Goal: Task Accomplishment & Management: Complete application form

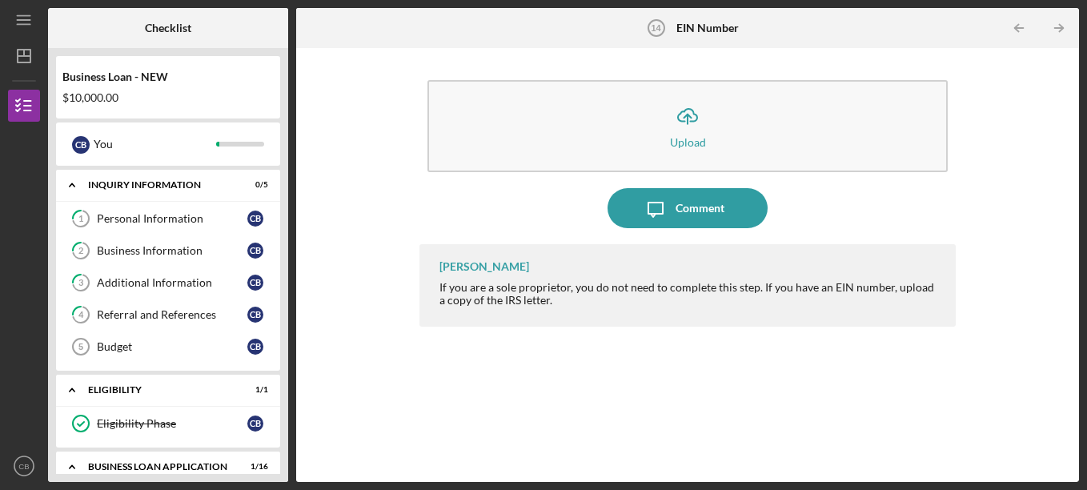
scroll to position [405, 0]
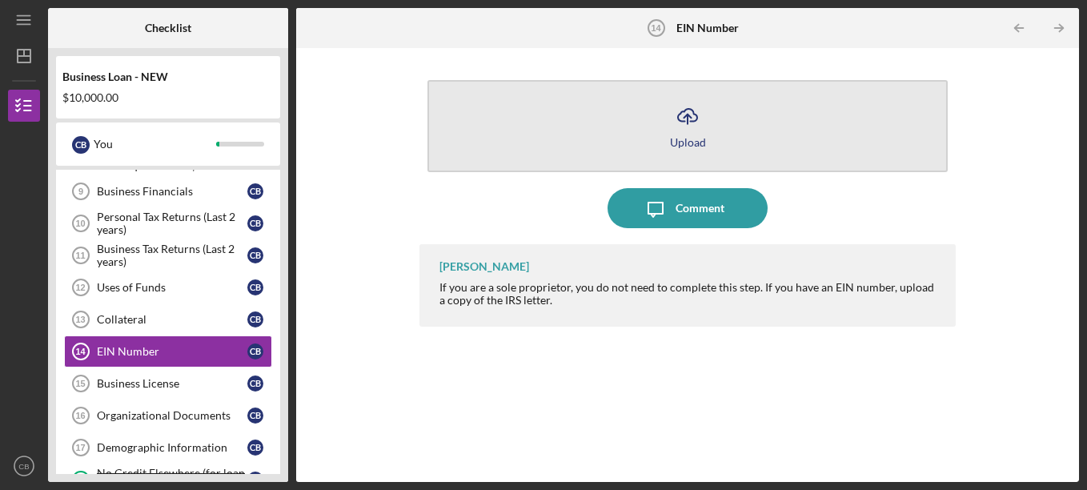
click at [682, 117] on icon "Icon/Upload" at bounding box center [687, 116] width 40 height 40
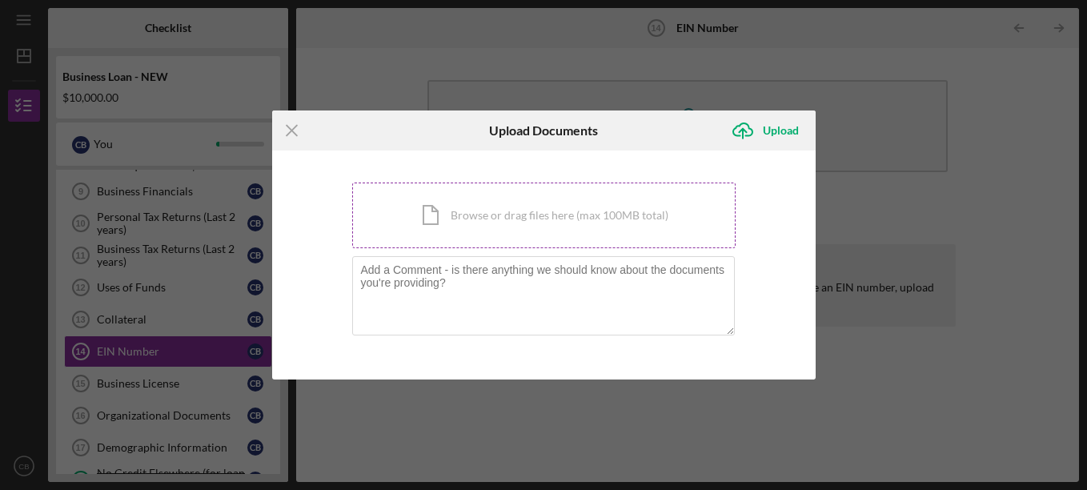
click at [446, 211] on div "Icon/Document Browse or drag files here (max 100MB total) Tap to choose files o…" at bounding box center [543, 215] width 383 height 66
click at [438, 222] on div "Icon/Document Browse or drag files here (max 100MB total) Tap to choose files o…" at bounding box center [543, 215] width 383 height 66
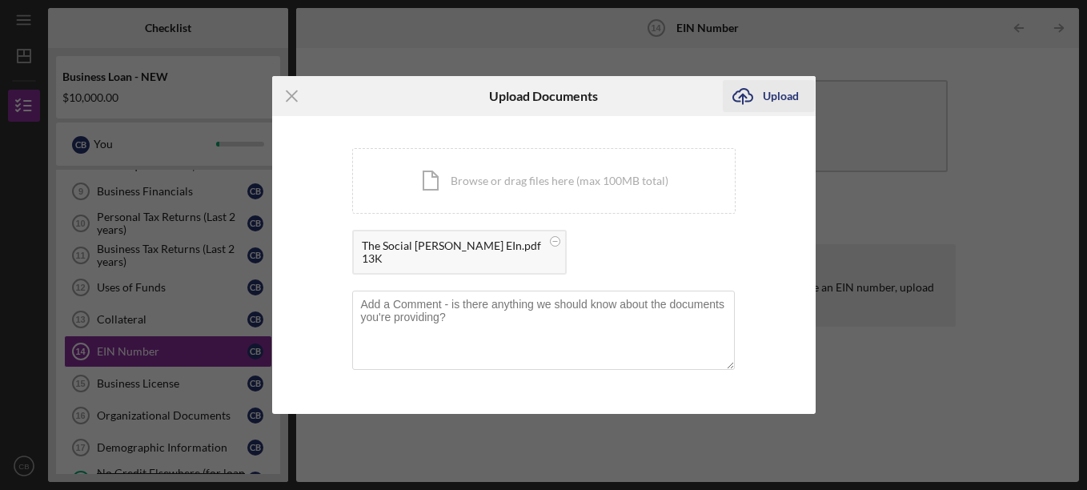
click at [769, 94] on div "Upload" at bounding box center [780, 96] width 36 height 32
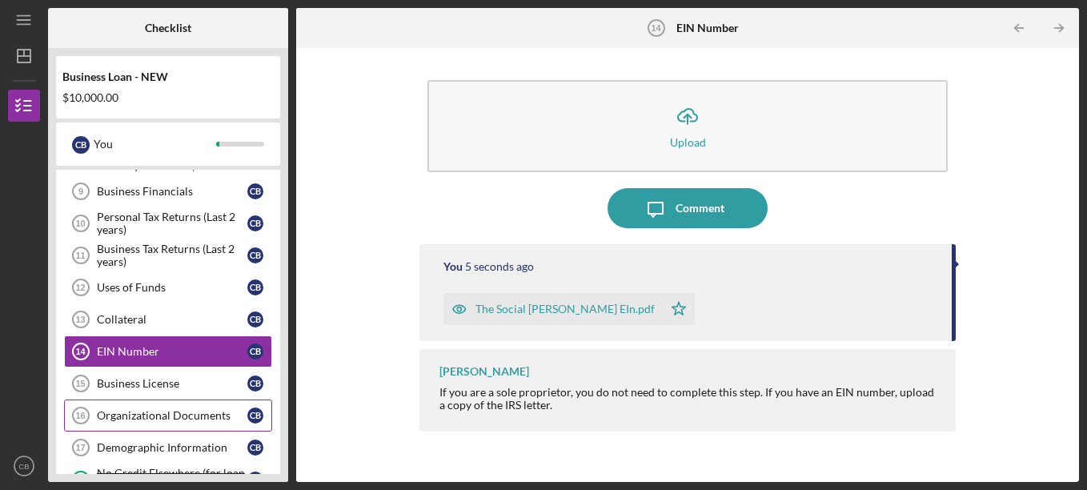
click at [126, 416] on div "Organizational Documents" at bounding box center [172, 415] width 150 height 13
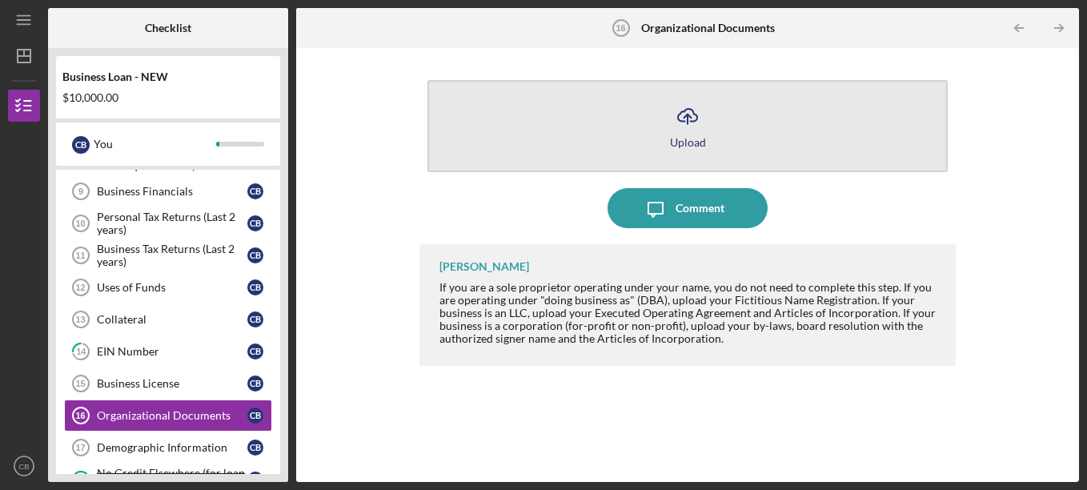
click at [675, 106] on icon "Icon/Upload" at bounding box center [687, 116] width 40 height 40
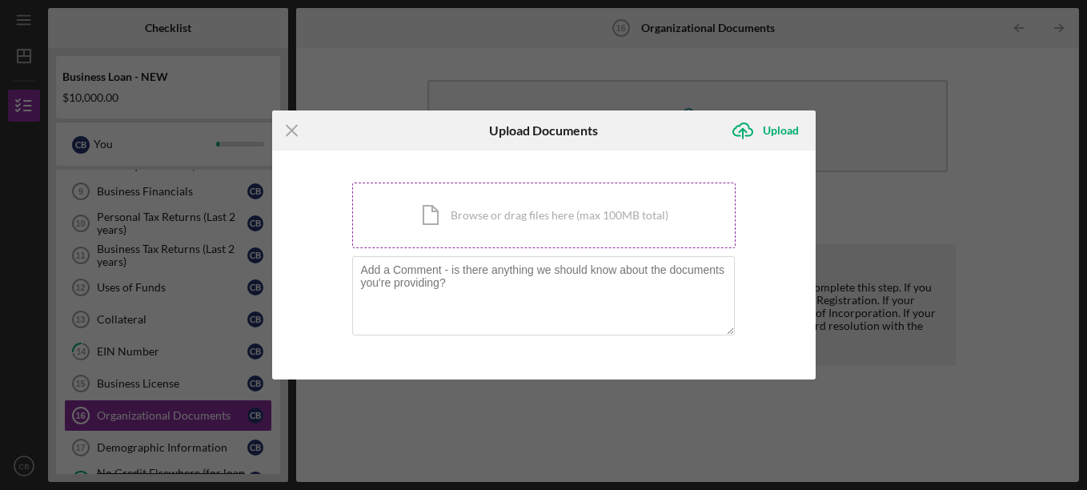
click at [402, 213] on div "Icon/Document Browse or drag files here (max 100MB total) Tap to choose files o…" at bounding box center [543, 215] width 383 height 66
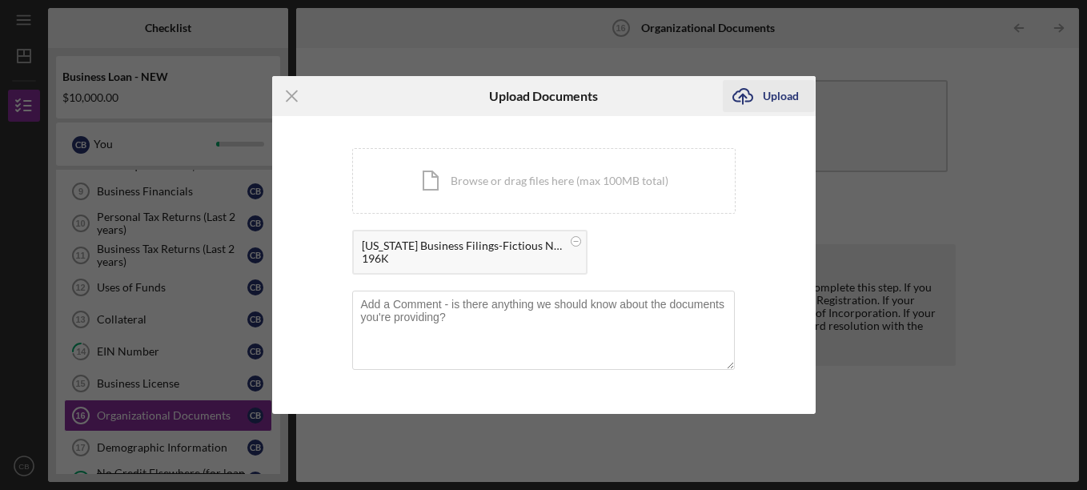
click at [771, 86] on div "Upload" at bounding box center [780, 96] width 36 height 32
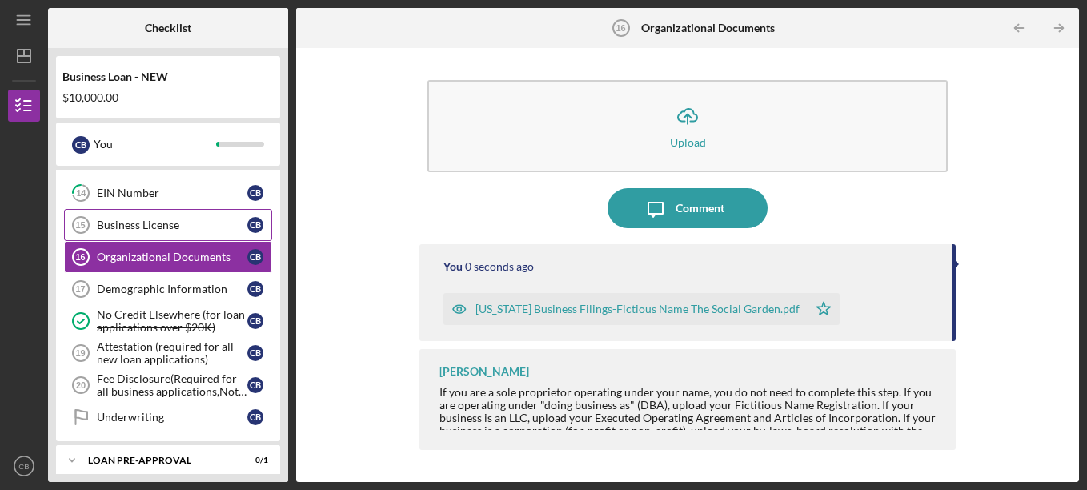
scroll to position [565, 0]
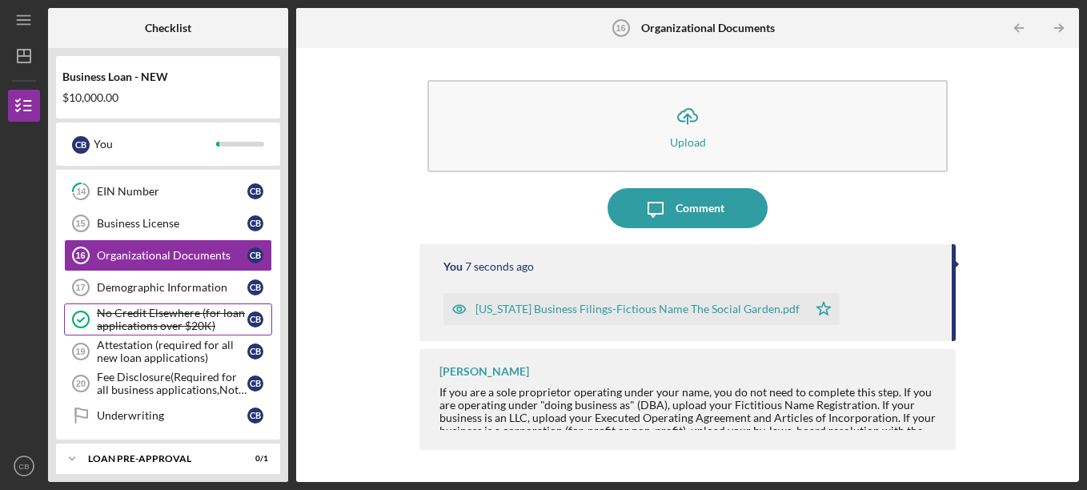
click at [192, 318] on div "No Credit Elsewhere (for loan applications over $20K)" at bounding box center [172, 319] width 150 height 26
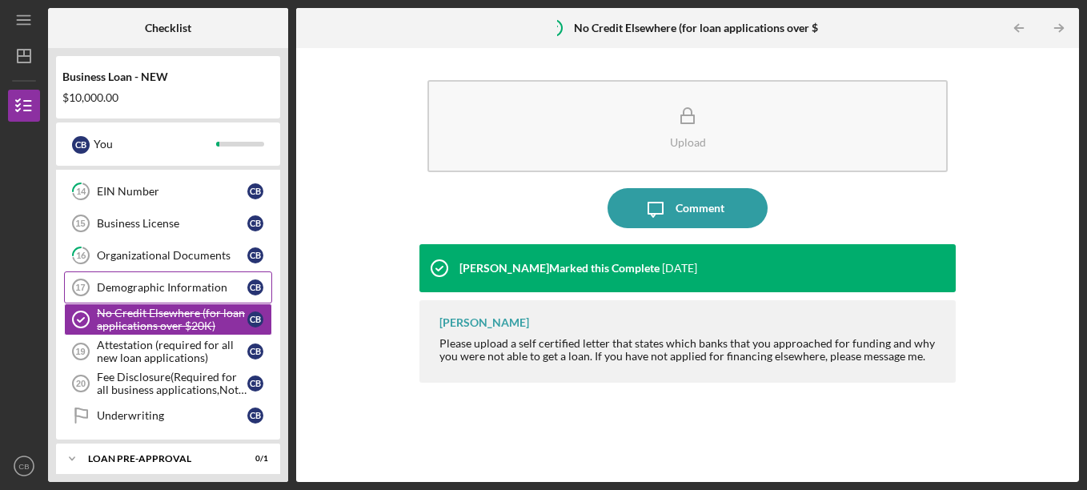
click at [152, 278] on link "Demographic Information 17 Demographic Information C B" at bounding box center [168, 287] width 208 height 32
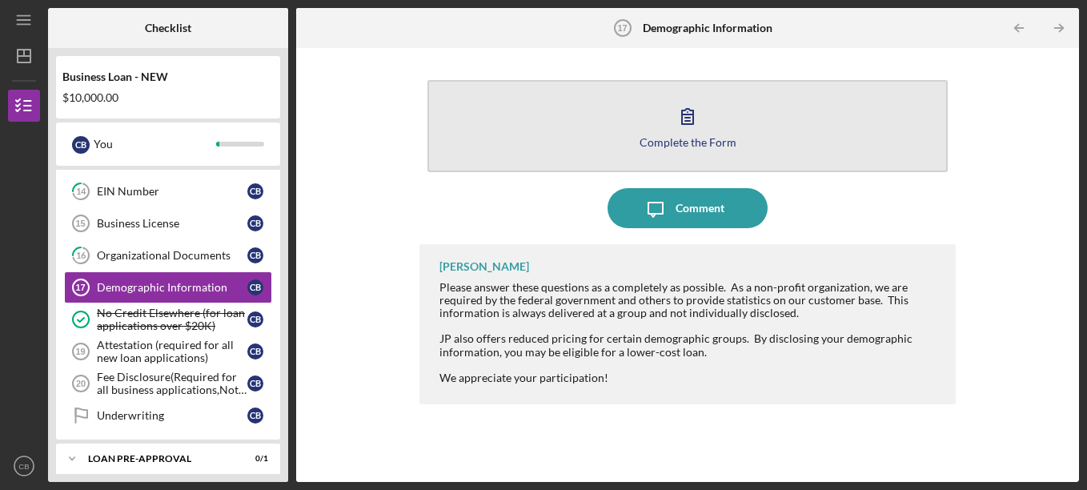
click at [688, 124] on icon "button" at bounding box center [687, 116] width 11 height 15
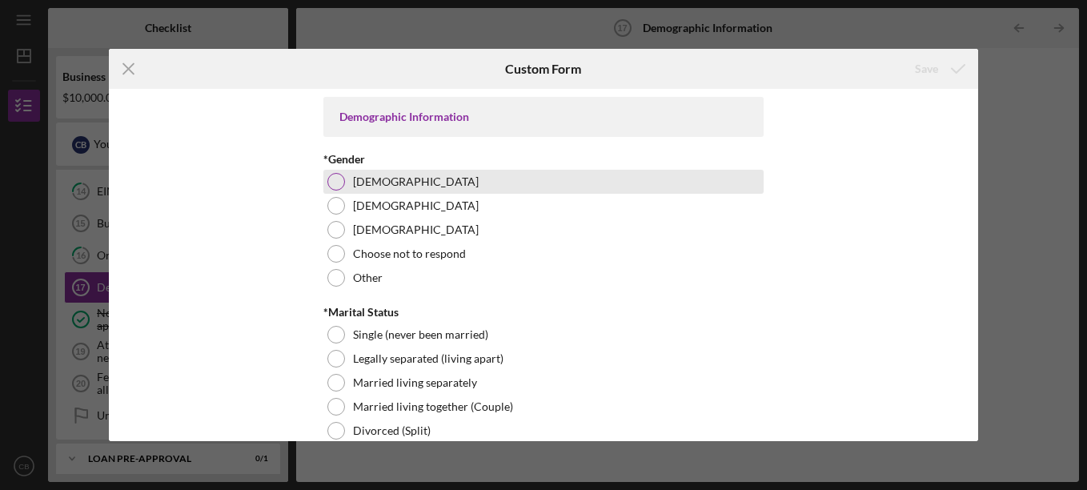
click at [334, 179] on div at bounding box center [336, 182] width 18 height 18
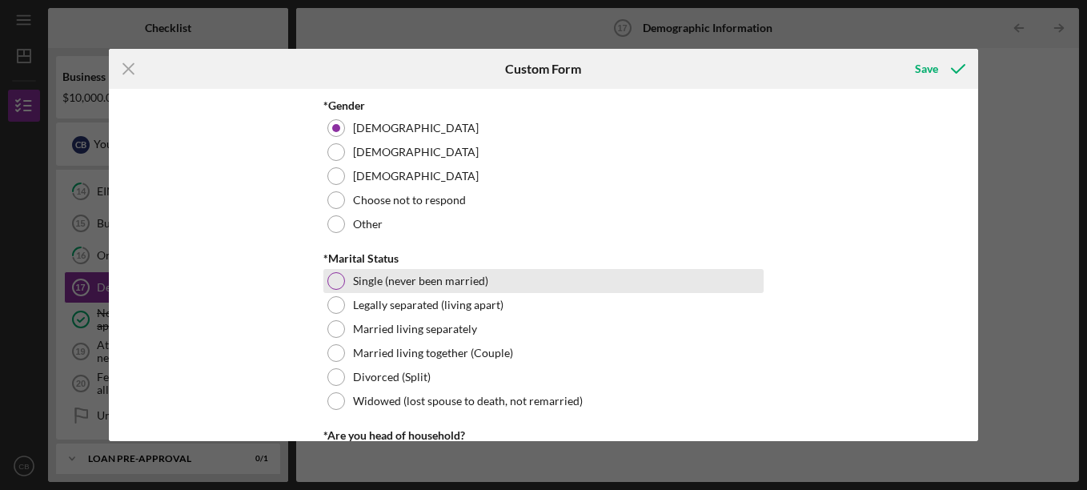
scroll to position [80, 0]
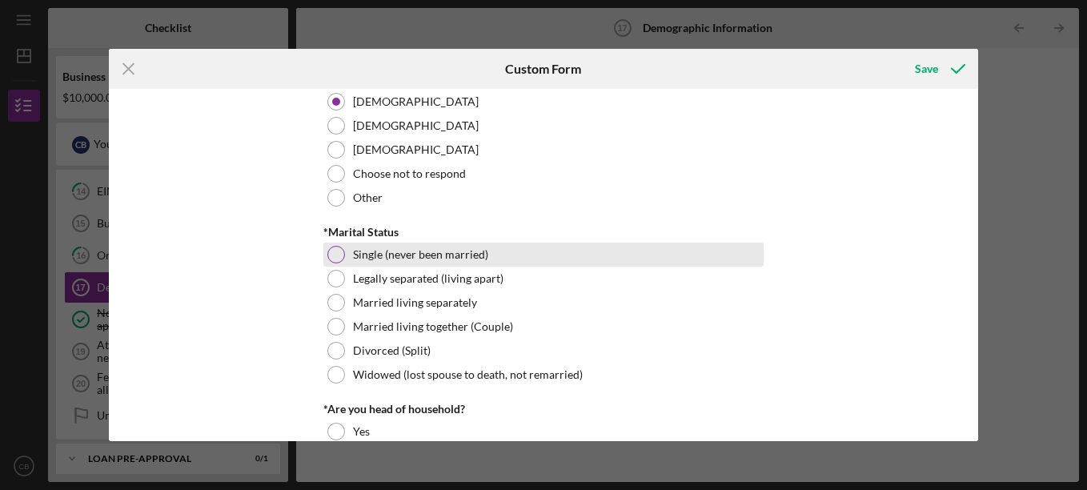
click at [342, 255] on div at bounding box center [336, 255] width 18 height 18
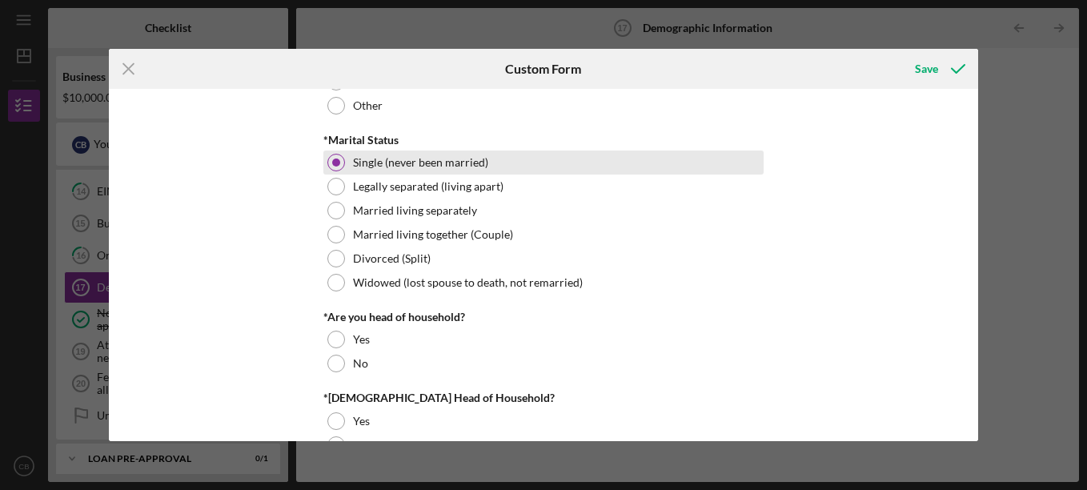
scroll to position [240, 0]
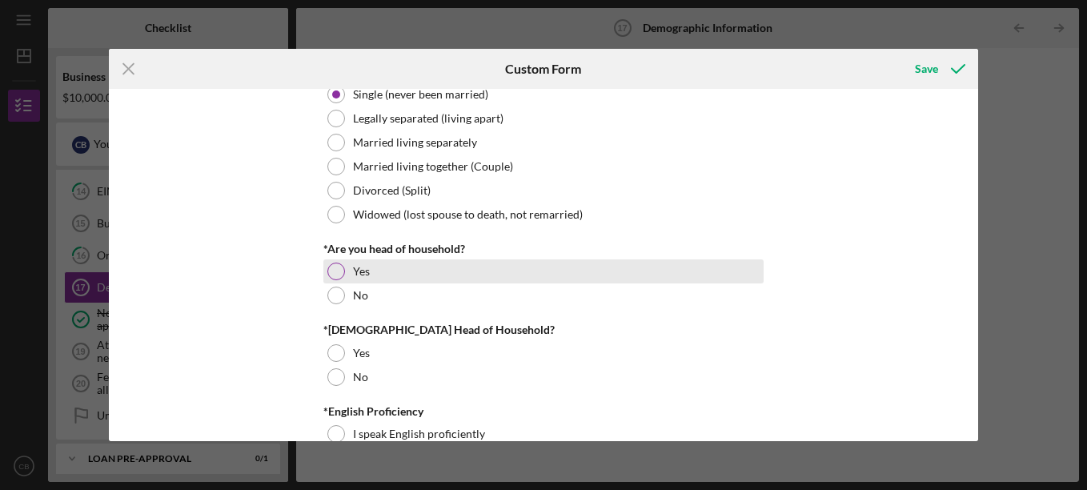
click at [333, 272] on div at bounding box center [336, 271] width 18 height 18
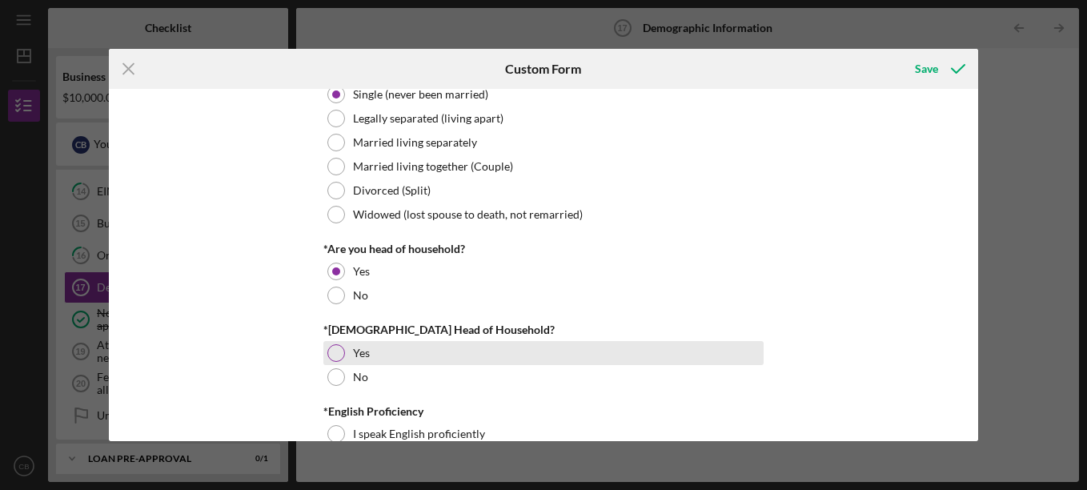
click at [330, 350] on div at bounding box center [336, 353] width 18 height 18
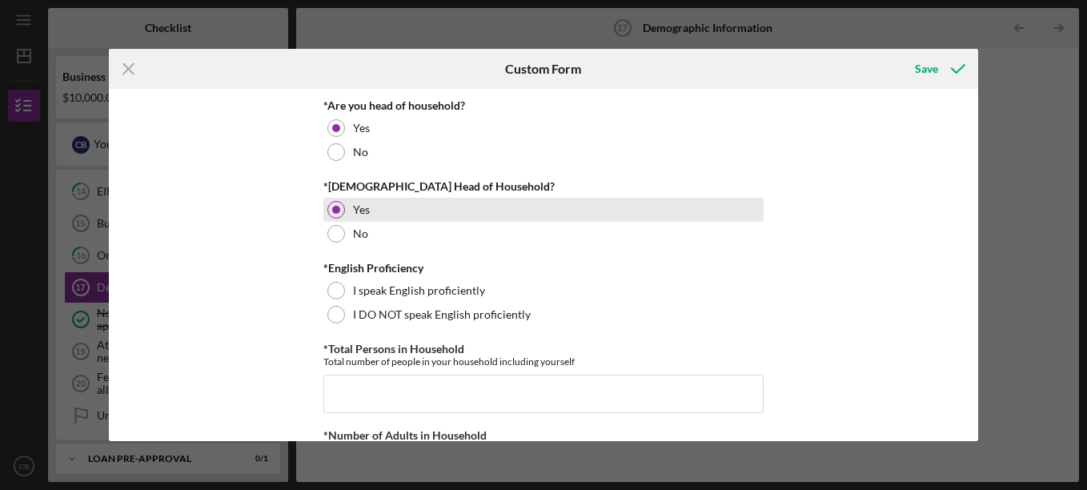
scroll to position [400, 0]
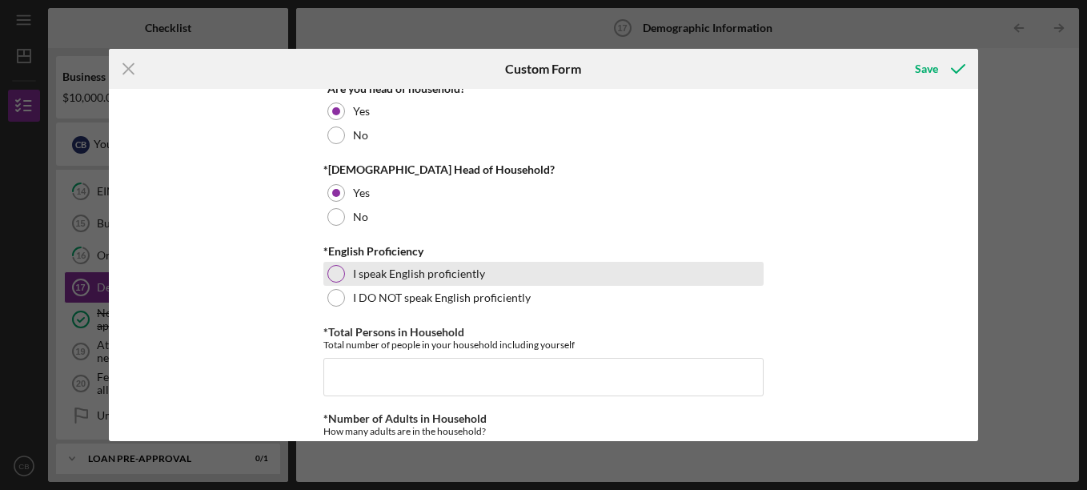
click at [330, 276] on div at bounding box center [336, 274] width 18 height 18
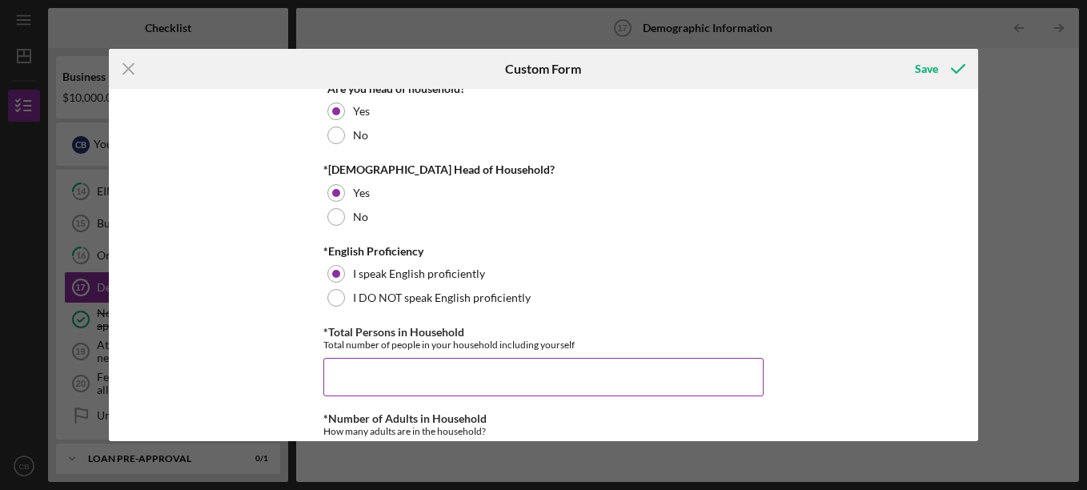
click at [350, 369] on input "*Total Persons in Household" at bounding box center [543, 377] width 440 height 38
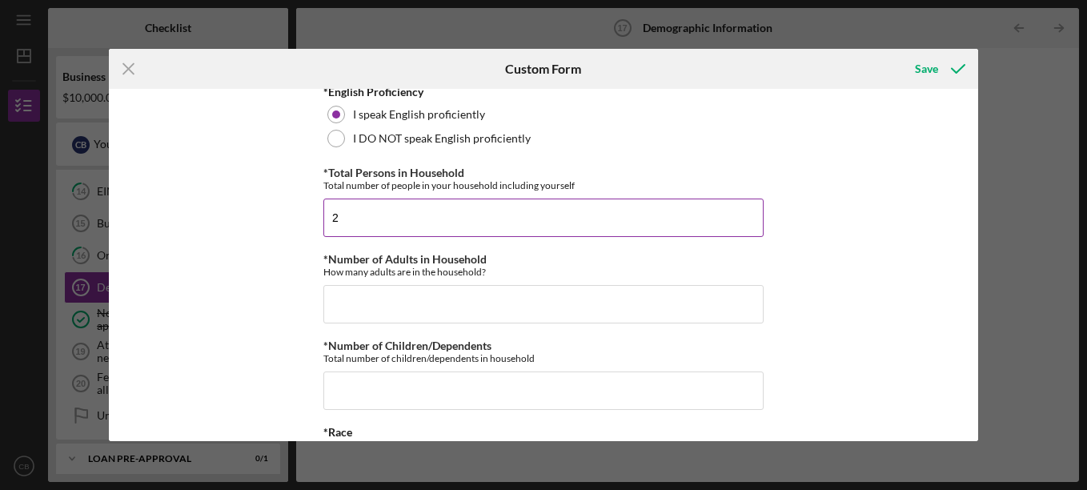
scroll to position [560, 0]
type input "2"
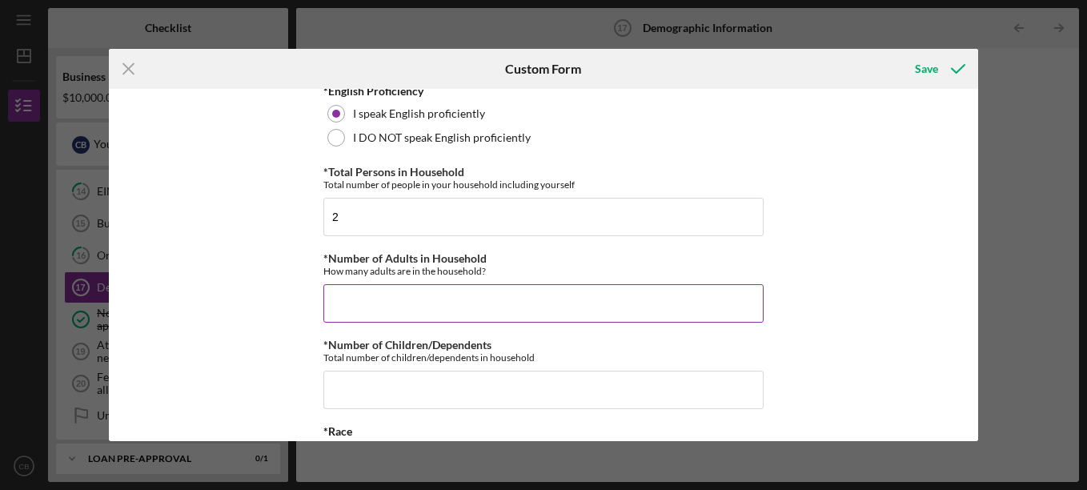
click at [369, 298] on input "*Number of Adults in Household" at bounding box center [543, 303] width 440 height 38
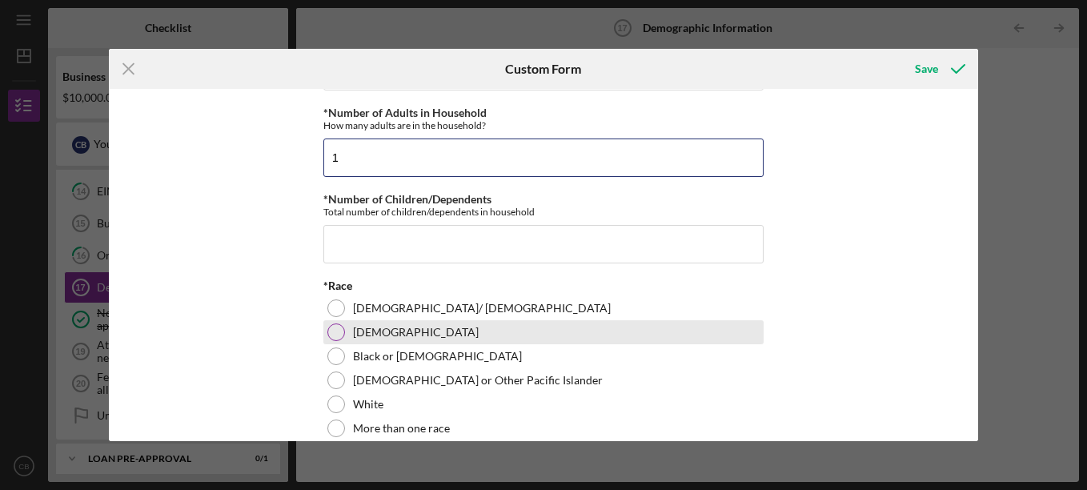
scroll to position [720, 0]
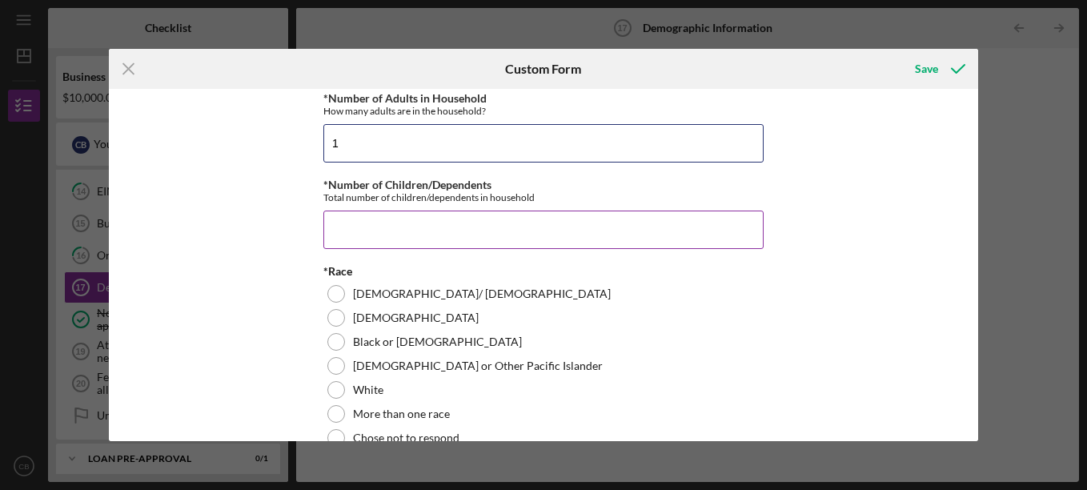
type input "1"
click at [373, 226] on input "*Number of Children/Dependents" at bounding box center [543, 229] width 440 height 38
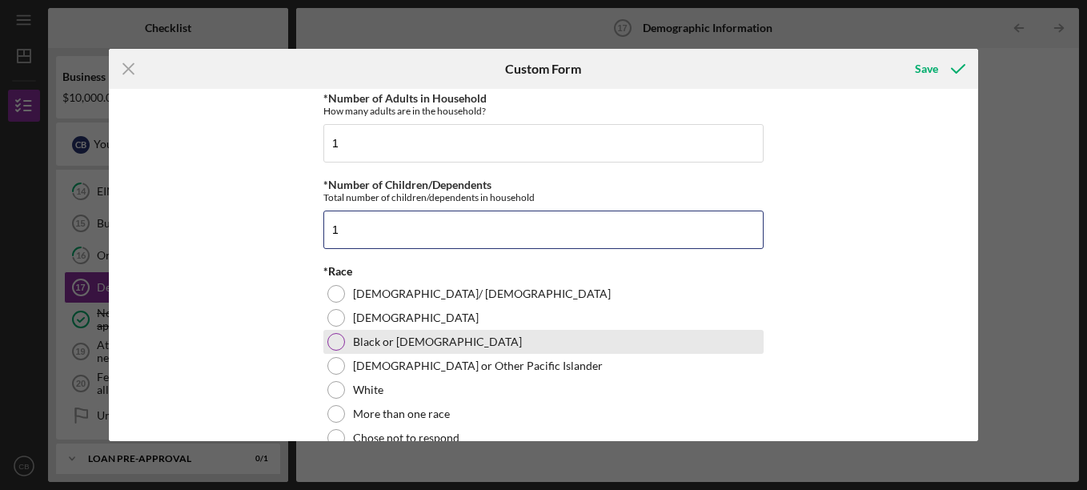
type input "1"
click at [341, 346] on div at bounding box center [336, 342] width 18 height 18
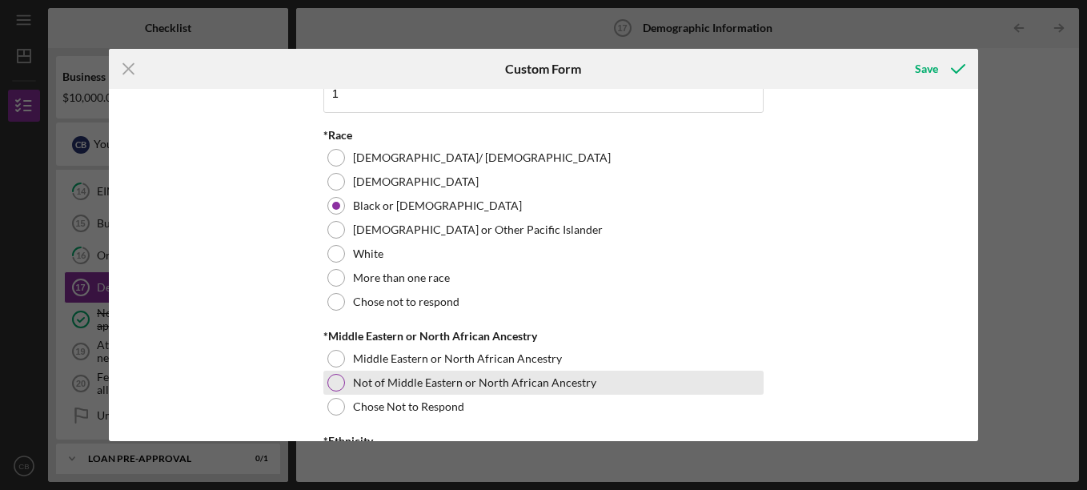
scroll to position [880, 0]
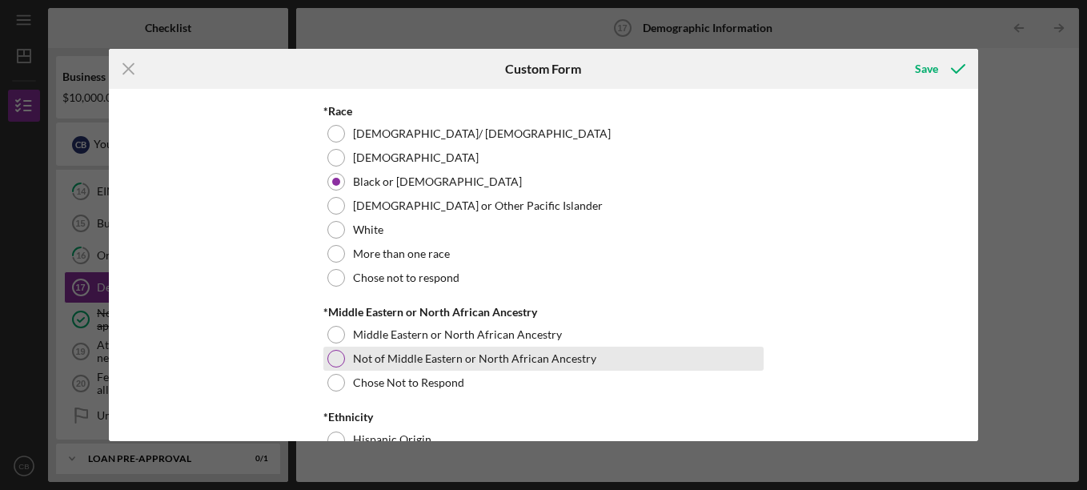
click at [338, 357] on div at bounding box center [336, 359] width 18 height 18
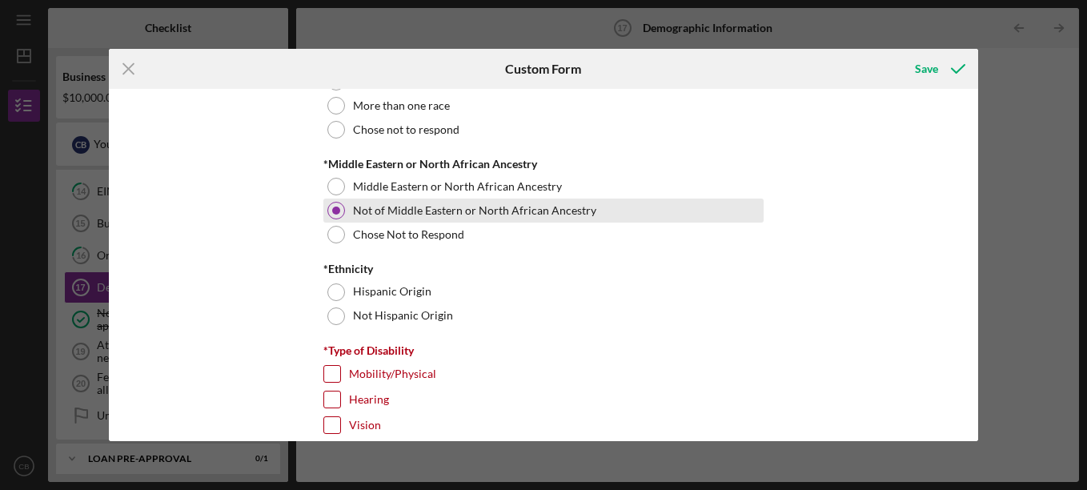
scroll to position [1040, 0]
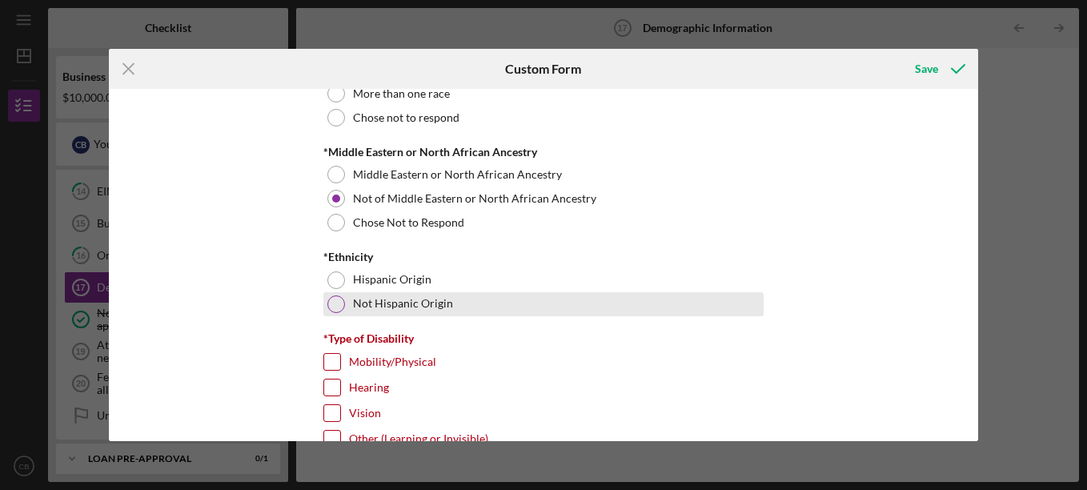
click at [338, 306] on div at bounding box center [336, 304] width 18 height 18
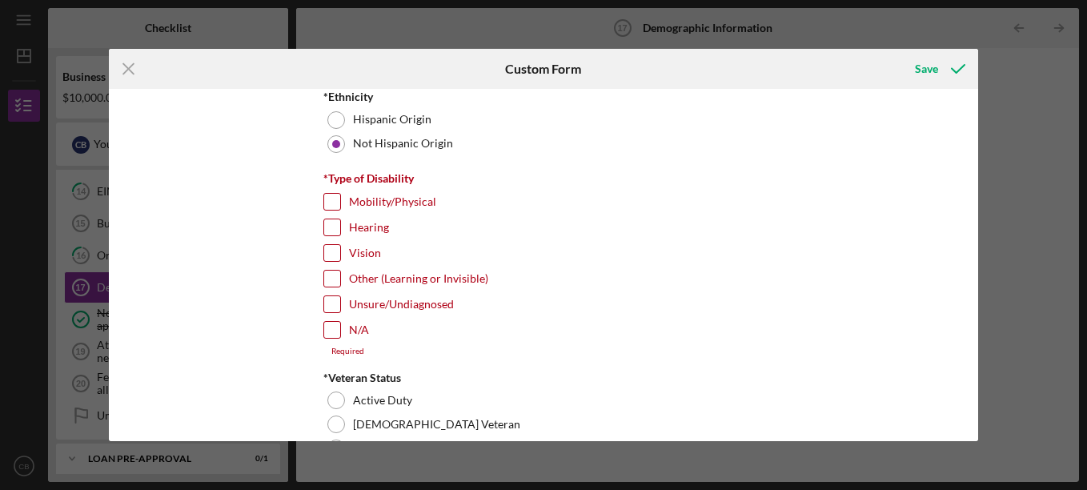
scroll to position [1280, 0]
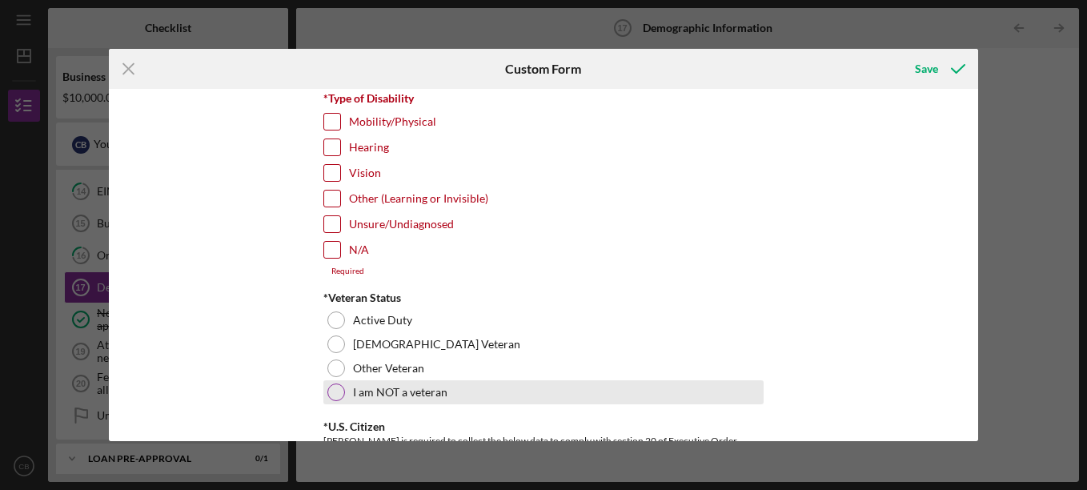
click at [329, 394] on div at bounding box center [336, 392] width 18 height 18
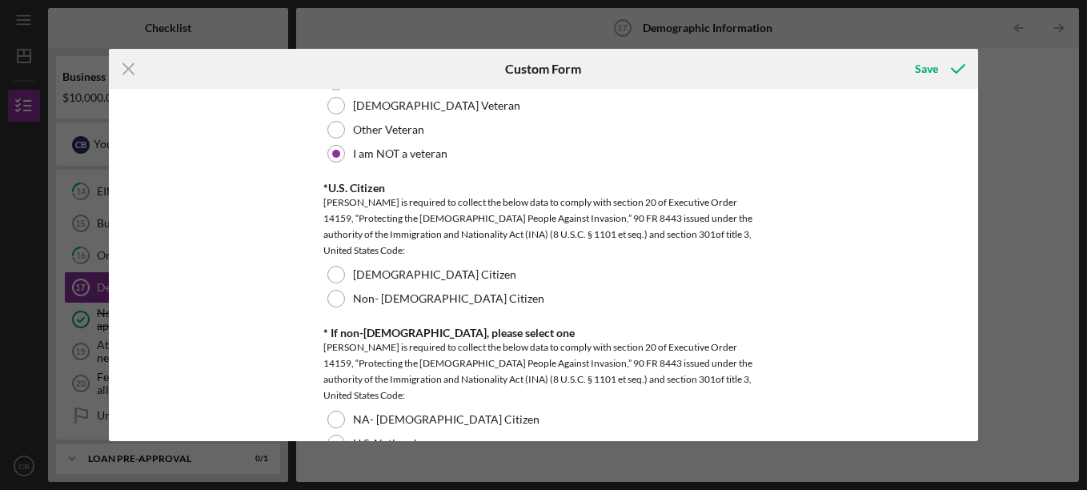
scroll to position [1520, 0]
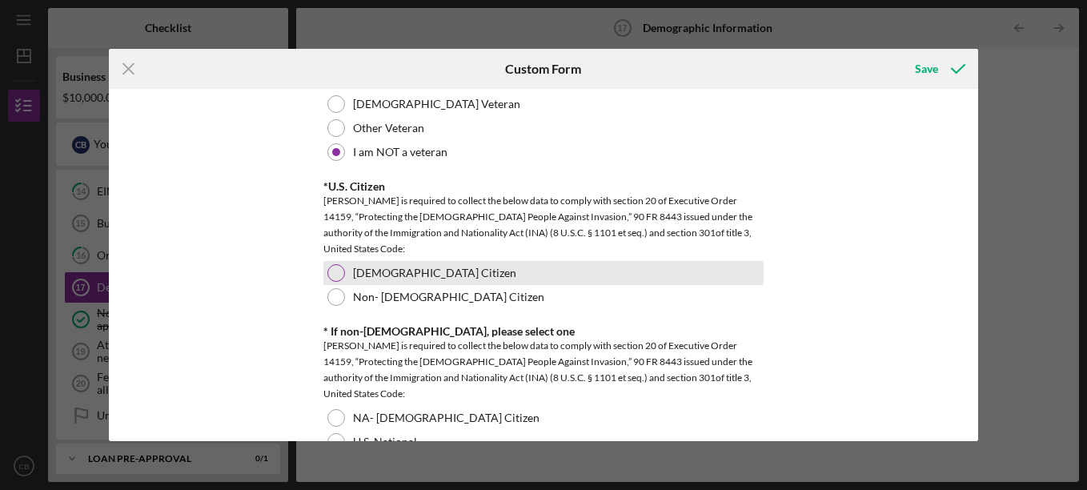
click at [333, 274] on div at bounding box center [336, 273] width 18 height 18
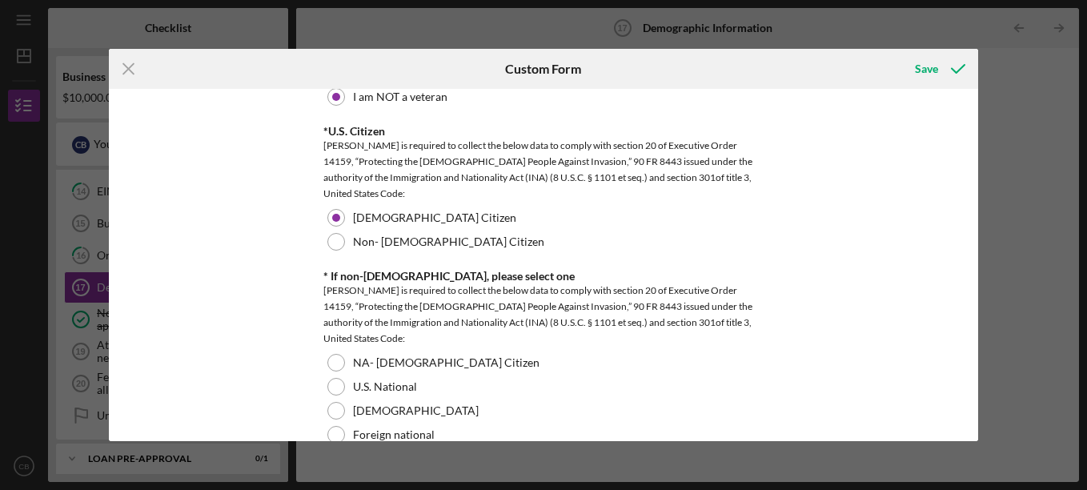
scroll to position [1600, 0]
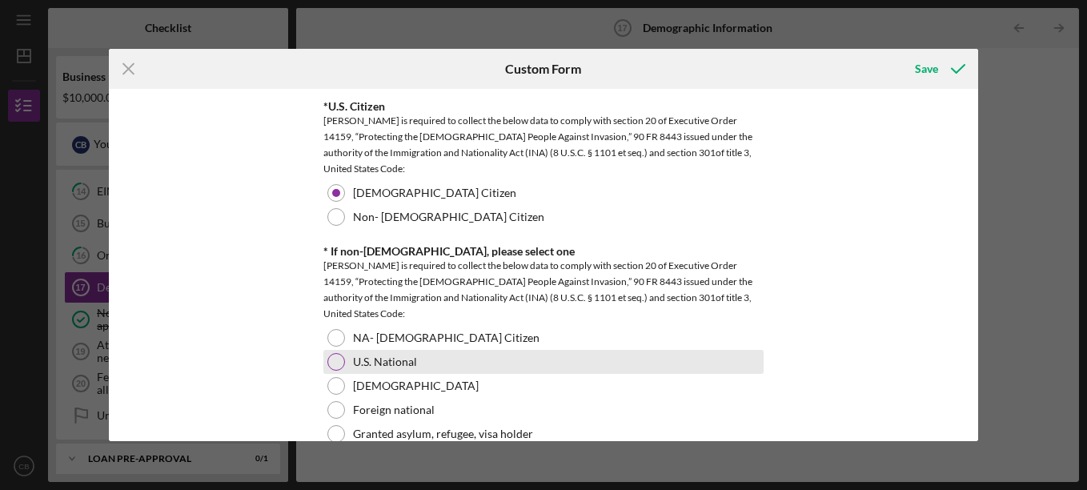
click at [340, 369] on div "U.S. National" at bounding box center [543, 362] width 440 height 24
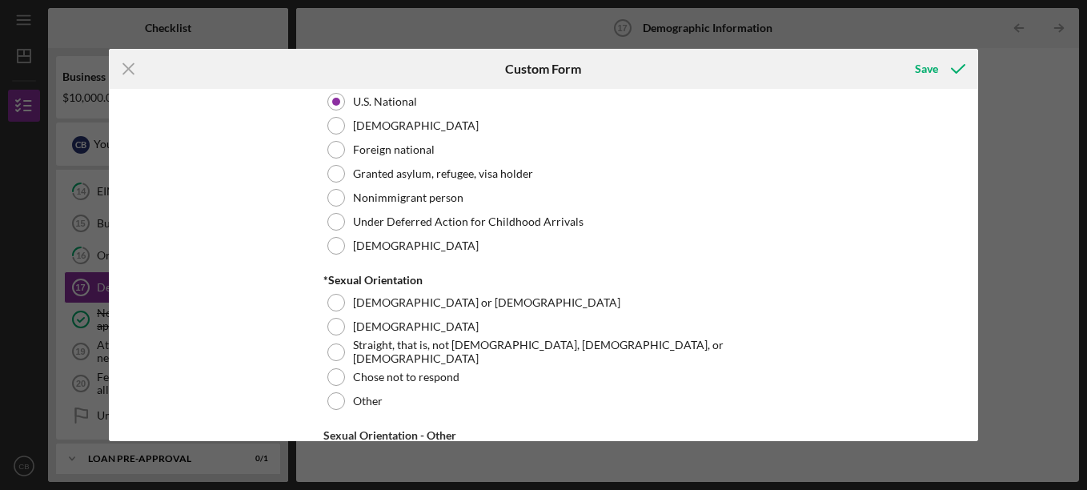
scroll to position [1920, 0]
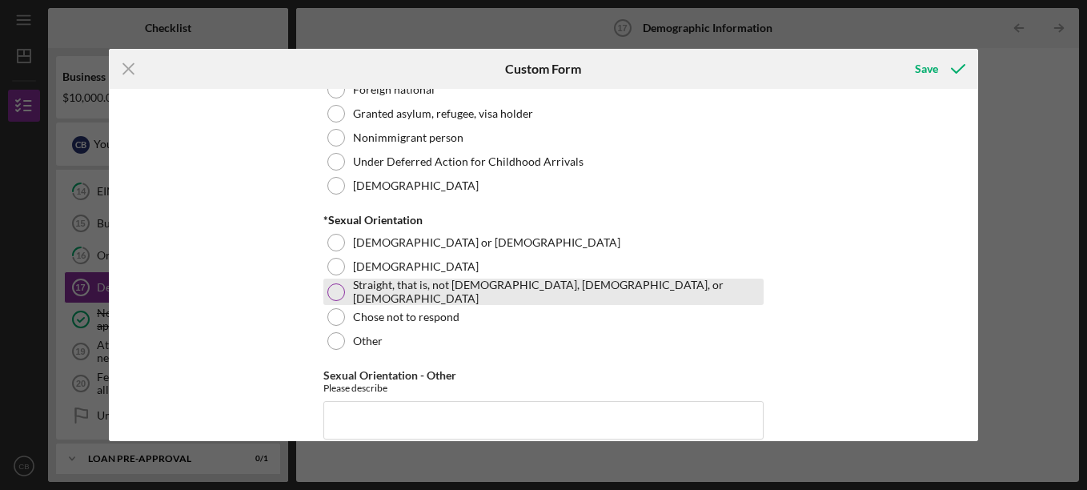
click at [336, 291] on div at bounding box center [336, 292] width 18 height 18
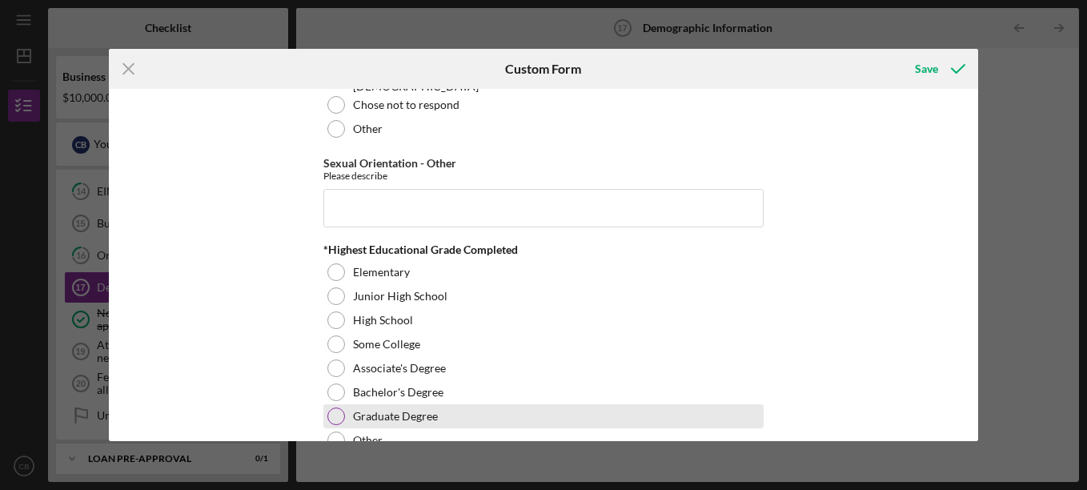
scroll to position [2160, 0]
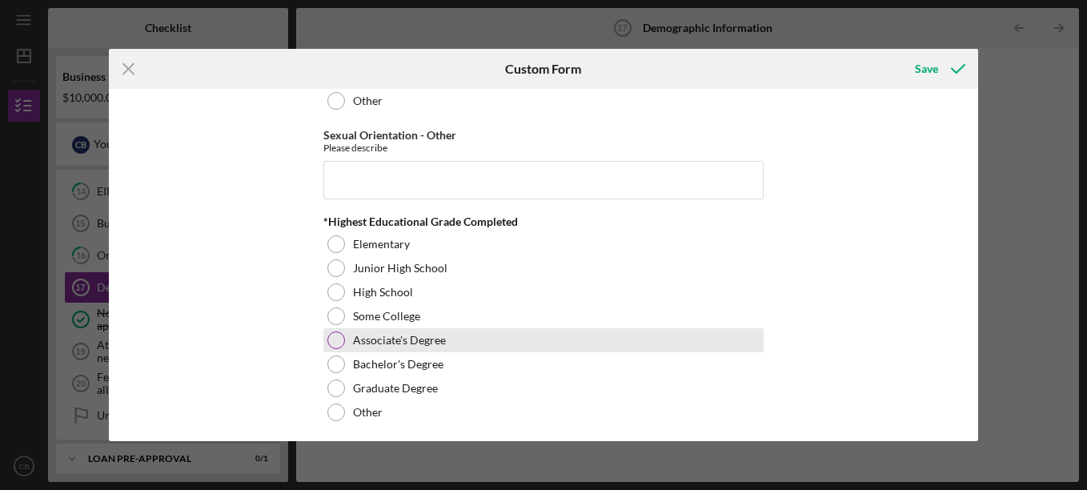
click at [334, 344] on div at bounding box center [336, 340] width 18 height 18
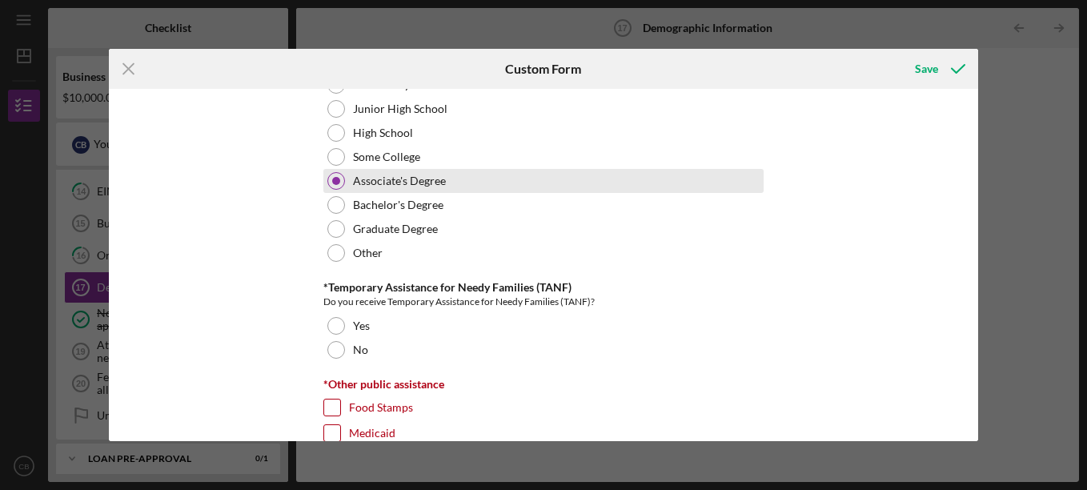
scroll to position [2320, 0]
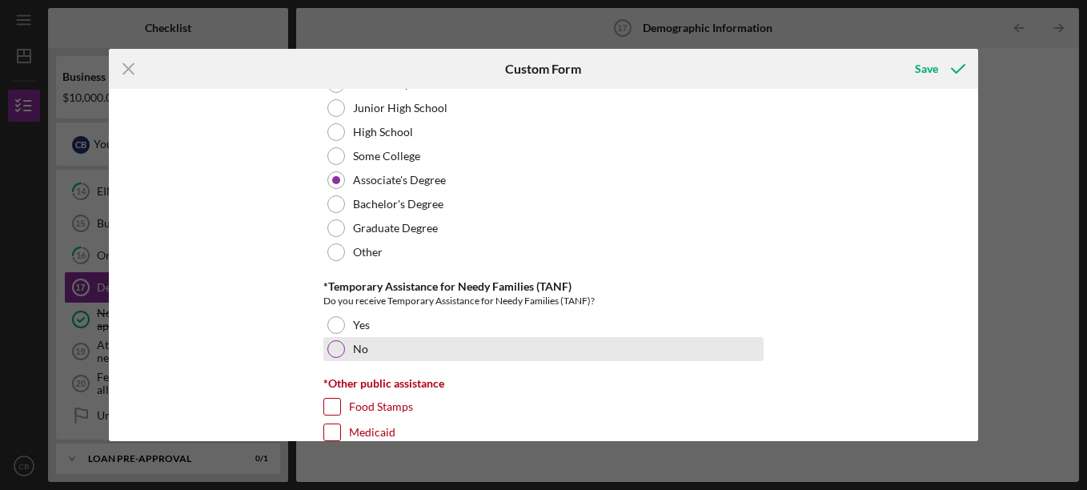
click at [335, 346] on div at bounding box center [336, 349] width 18 height 18
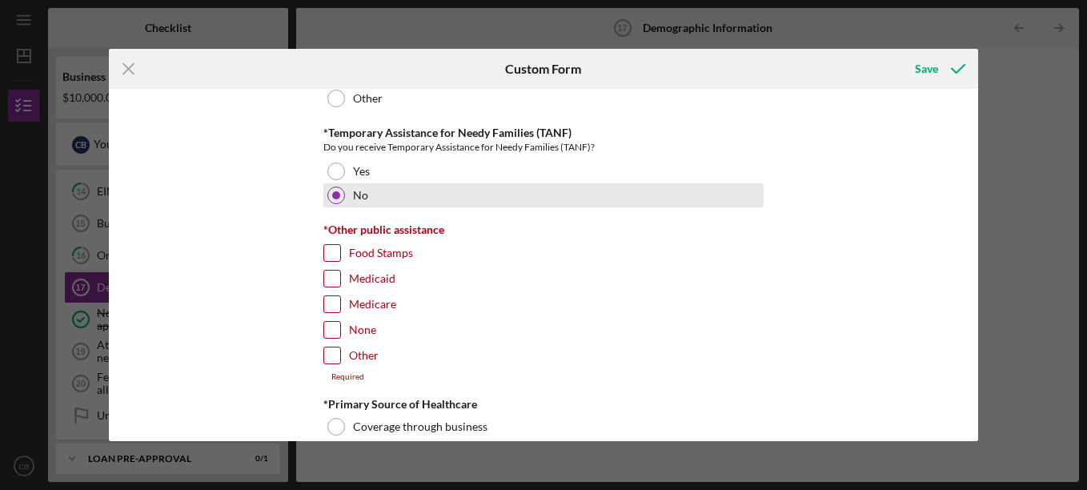
scroll to position [2480, 0]
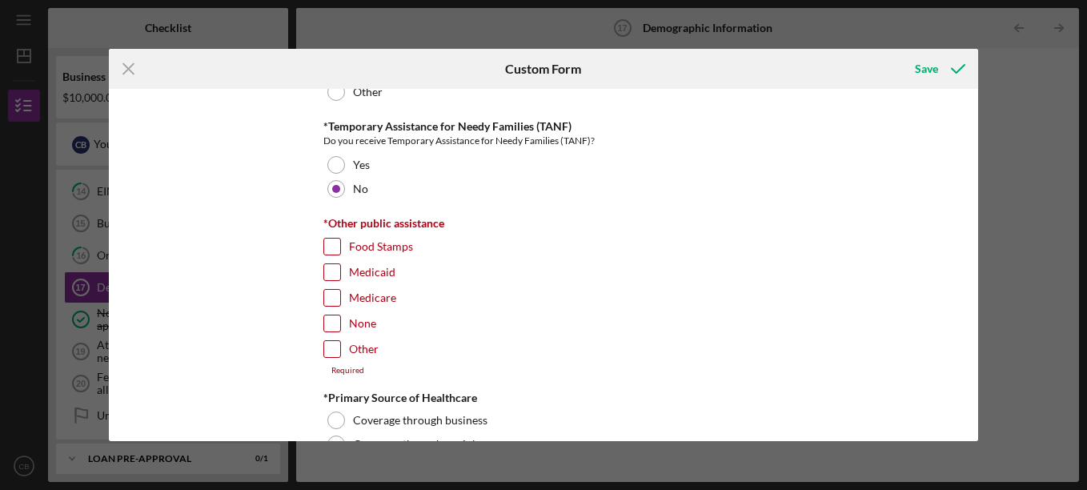
click at [330, 318] on input "None" at bounding box center [332, 323] width 16 height 16
checkbox input "true"
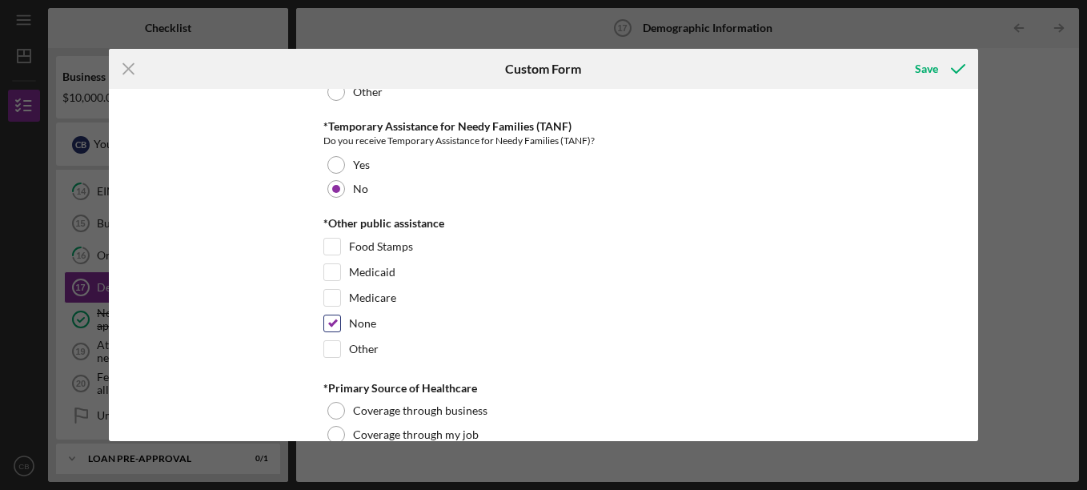
scroll to position [2560, 0]
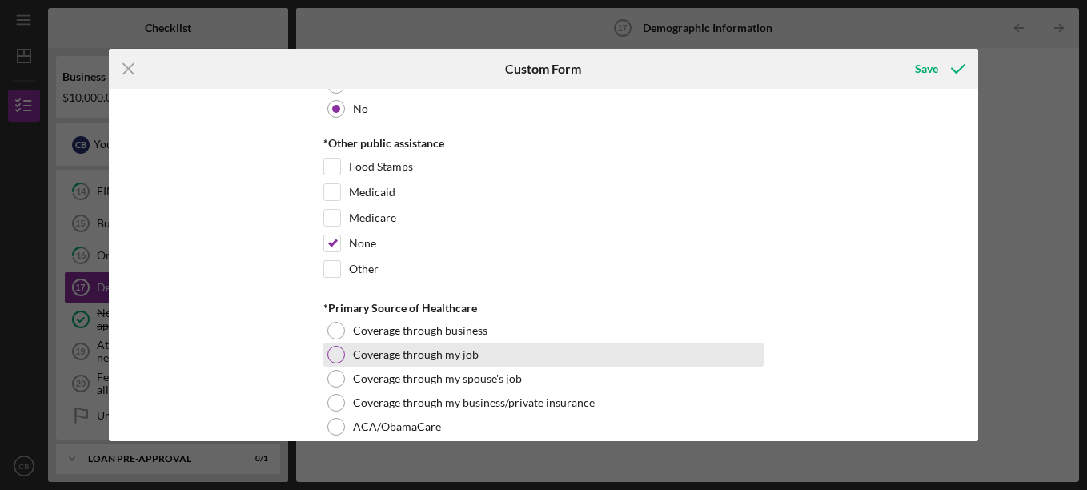
click at [330, 356] on div at bounding box center [336, 355] width 18 height 18
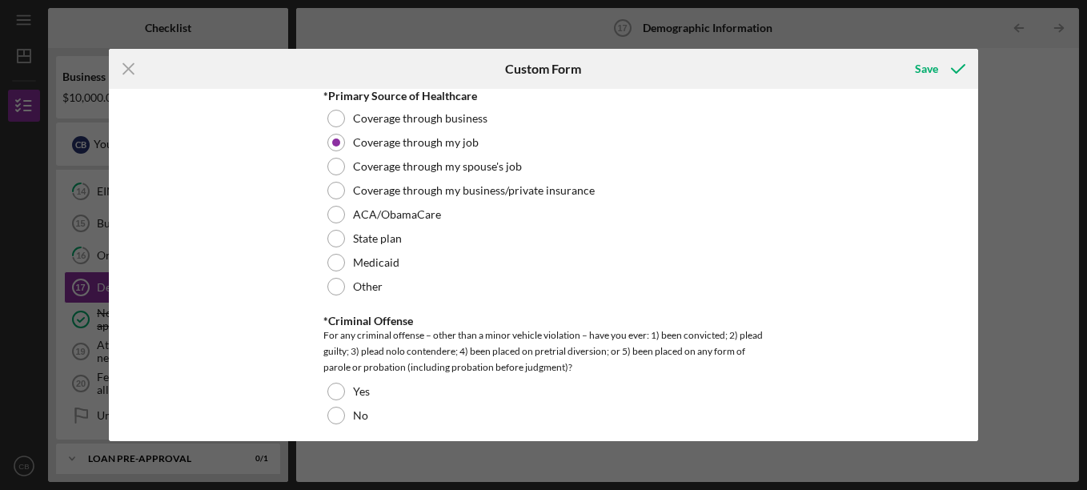
scroll to position [2800, 0]
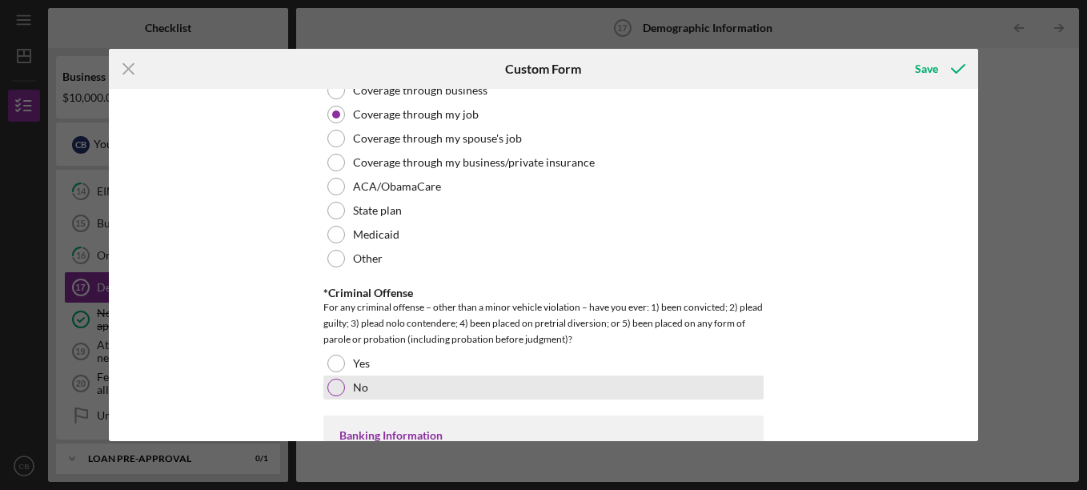
click at [330, 384] on div at bounding box center [336, 387] width 18 height 18
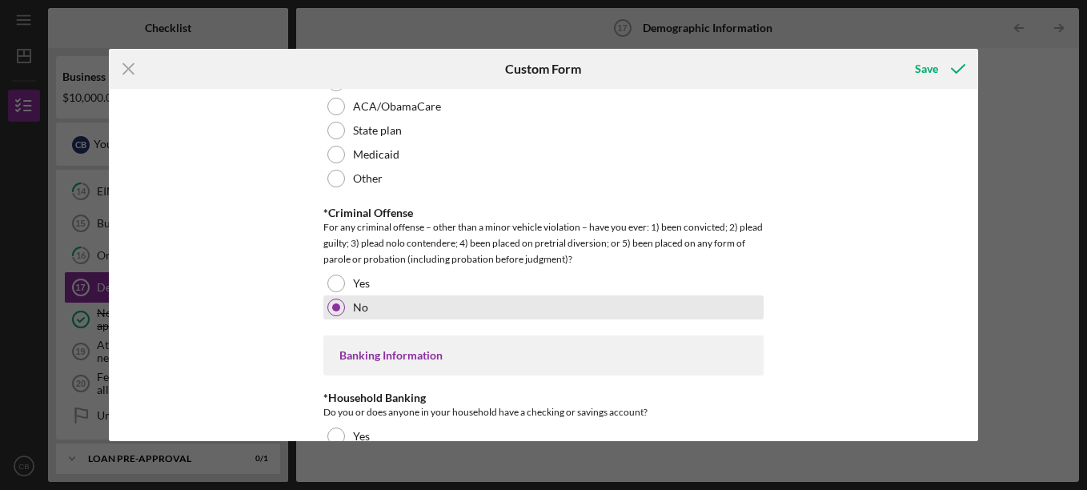
scroll to position [2960, 0]
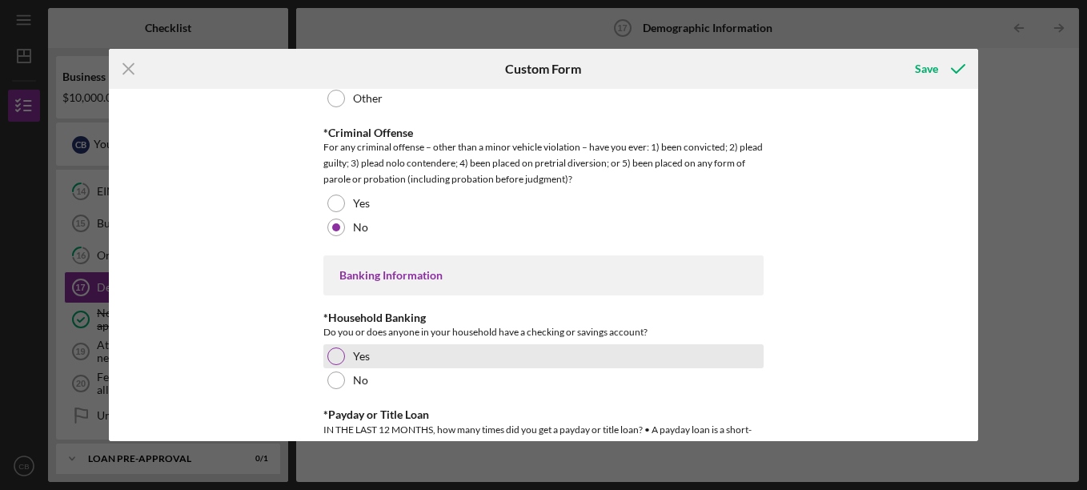
click at [331, 350] on div at bounding box center [336, 356] width 18 height 18
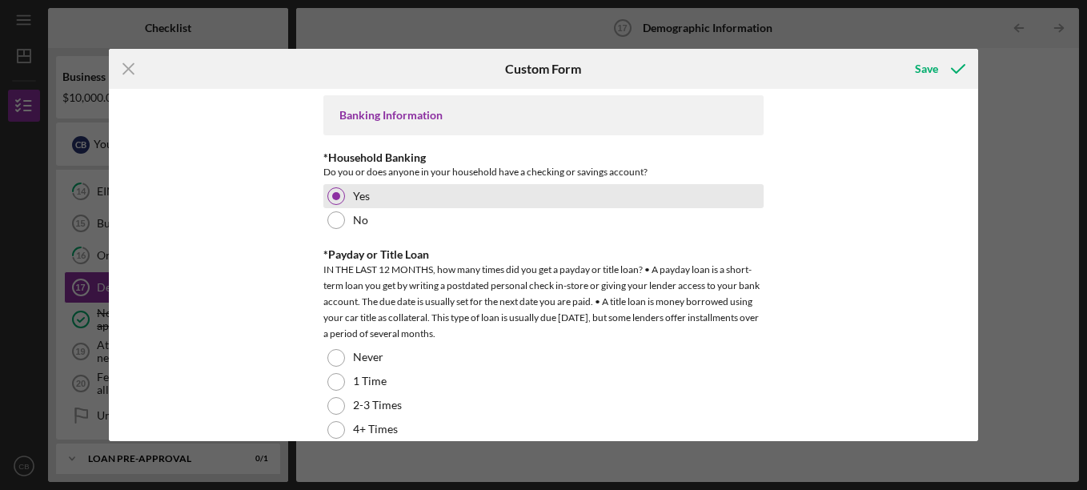
scroll to position [3200, 0]
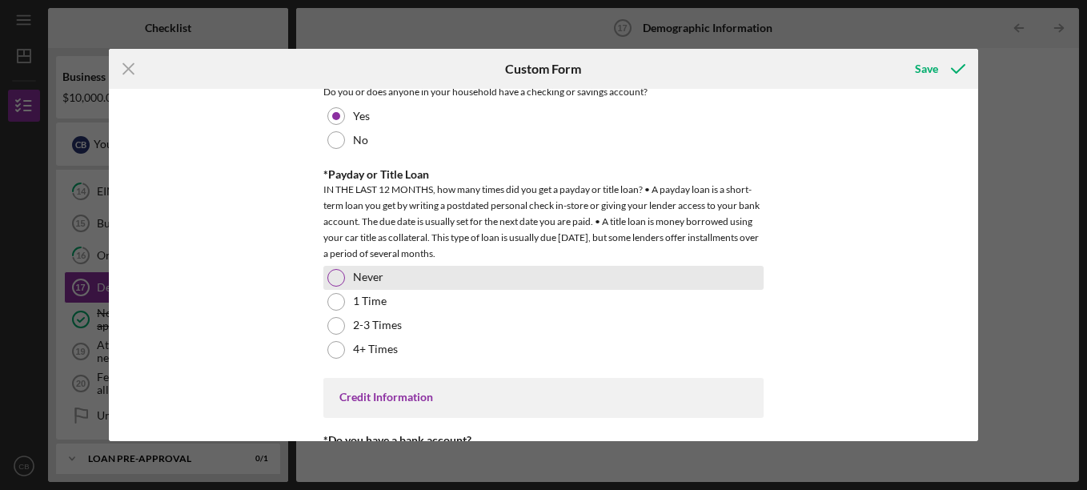
click at [334, 282] on div at bounding box center [336, 278] width 18 height 18
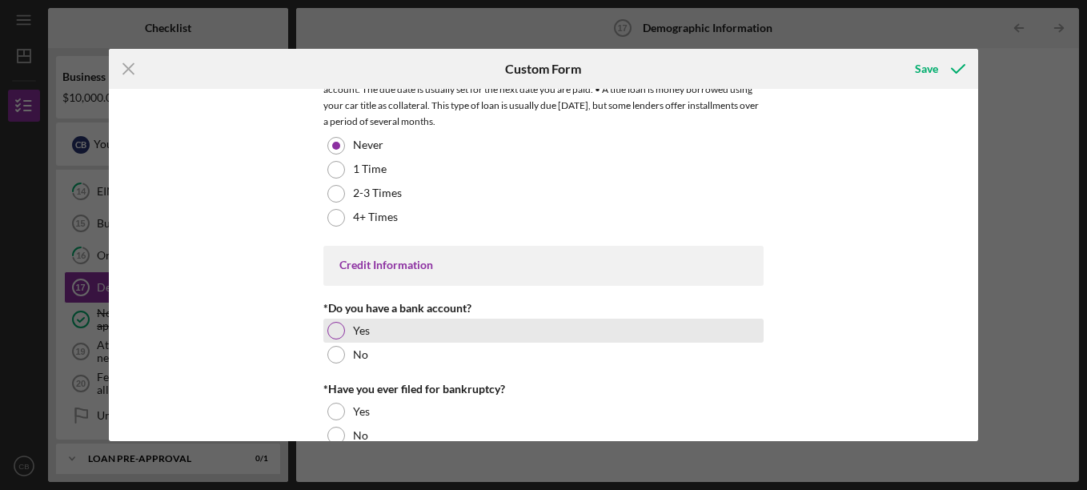
scroll to position [3360, 0]
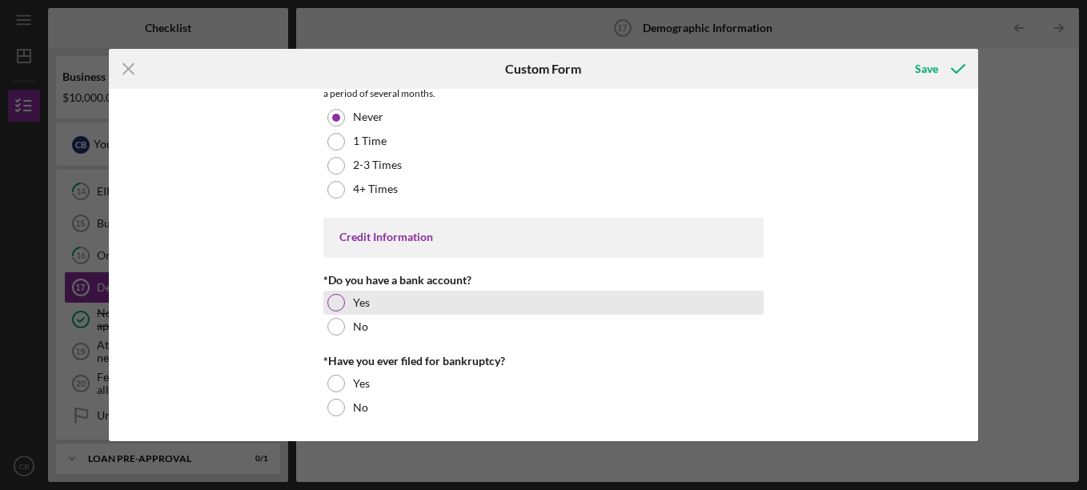
click at [334, 304] on div at bounding box center [336, 303] width 18 height 18
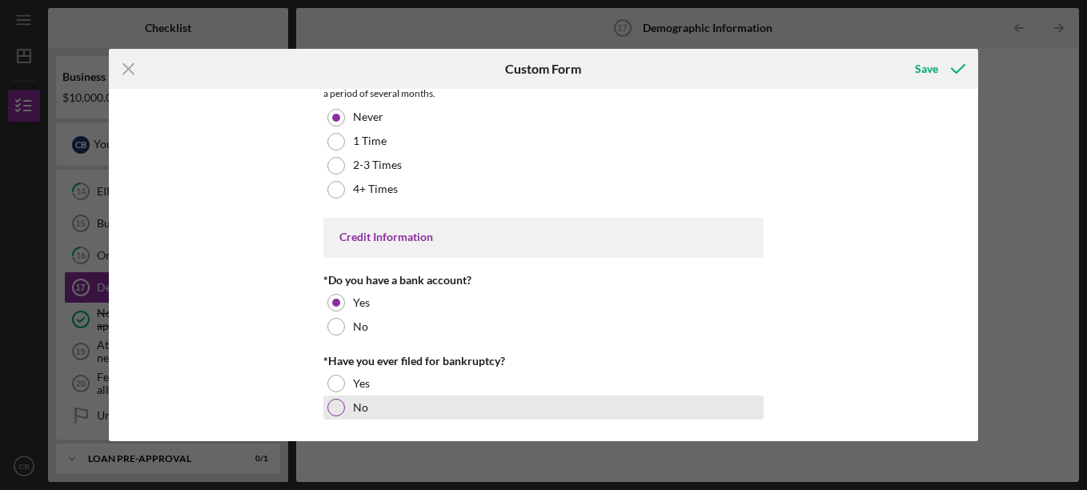
click at [331, 405] on div at bounding box center [336, 407] width 18 height 18
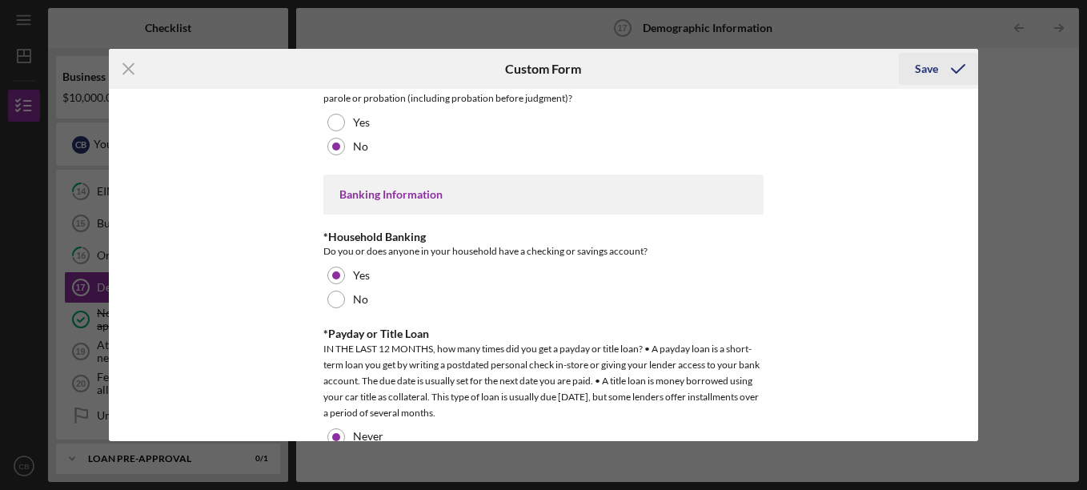
click at [914, 58] on button "Save" at bounding box center [937, 69] width 79 height 32
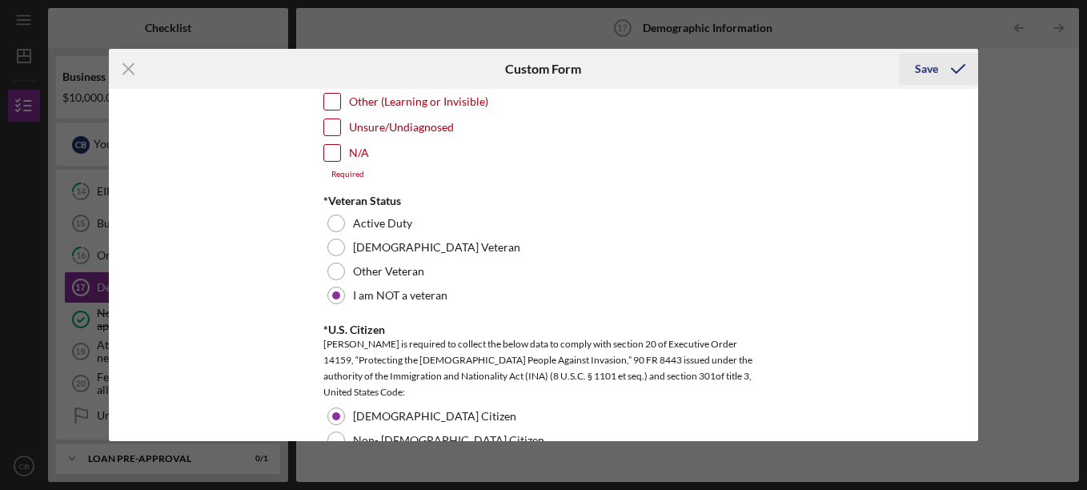
scroll to position [1283, 0]
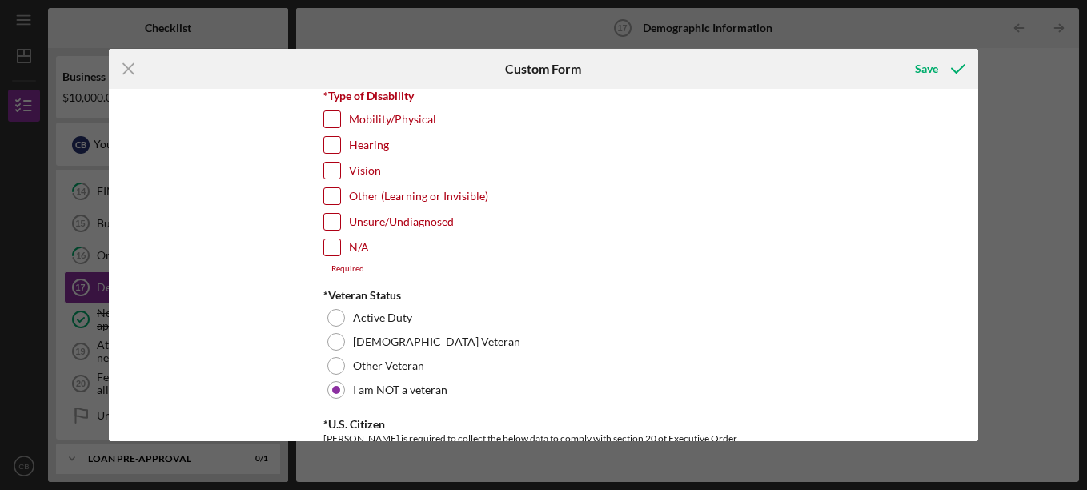
click at [335, 245] on input "N/A" at bounding box center [332, 247] width 16 height 16
checkbox input "true"
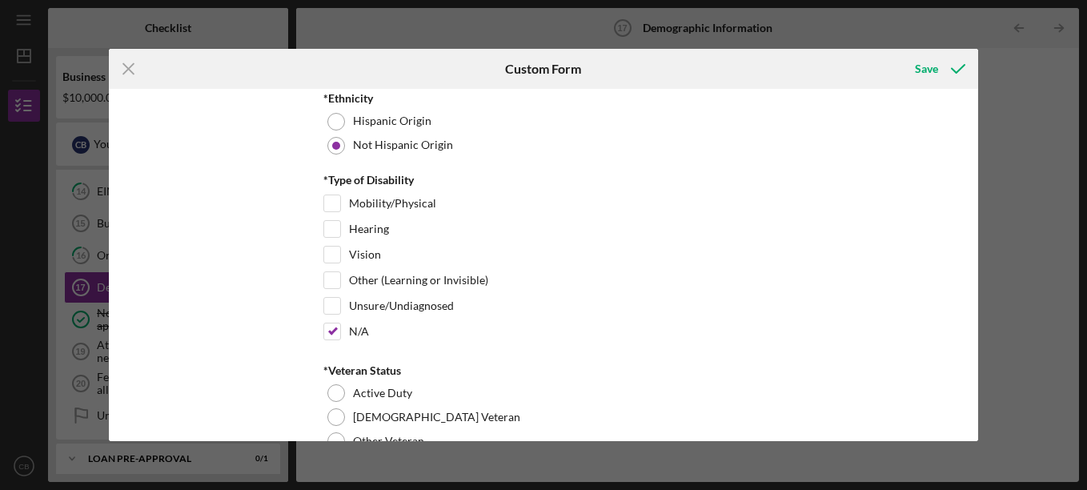
scroll to position [1123, 0]
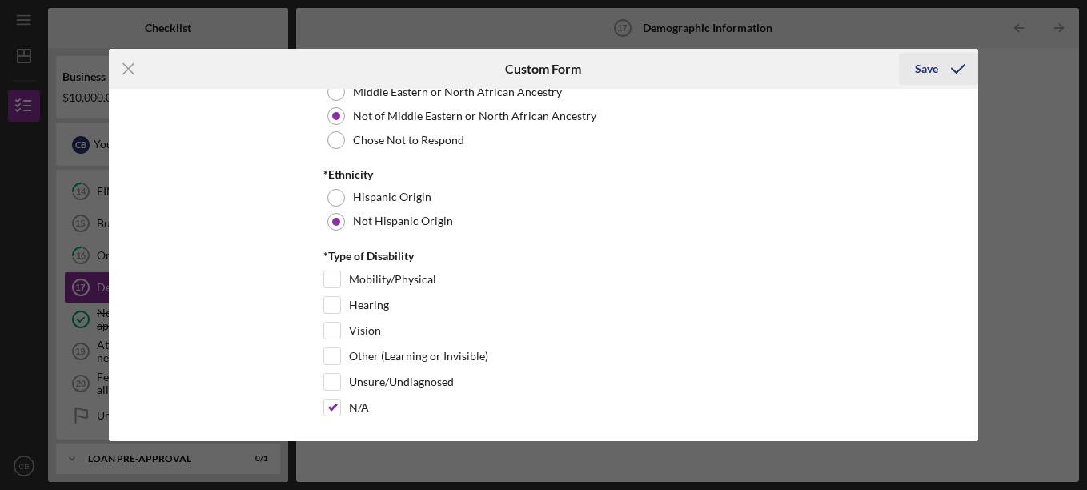
click at [918, 70] on div "Save" at bounding box center [925, 69] width 23 height 32
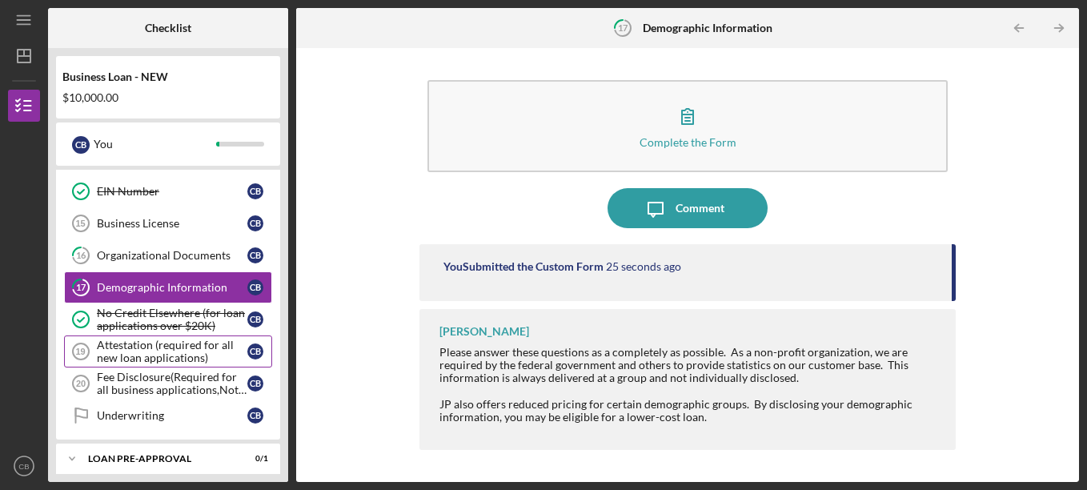
click at [166, 359] on div "Attestation (required for all new loan applications)" at bounding box center [172, 351] width 150 height 26
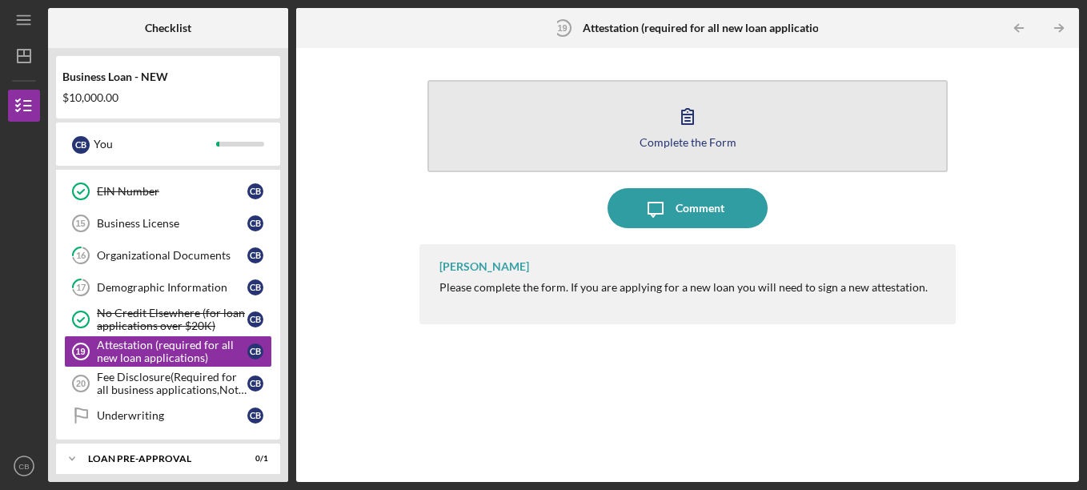
click at [701, 114] on icon "button" at bounding box center [687, 116] width 40 height 40
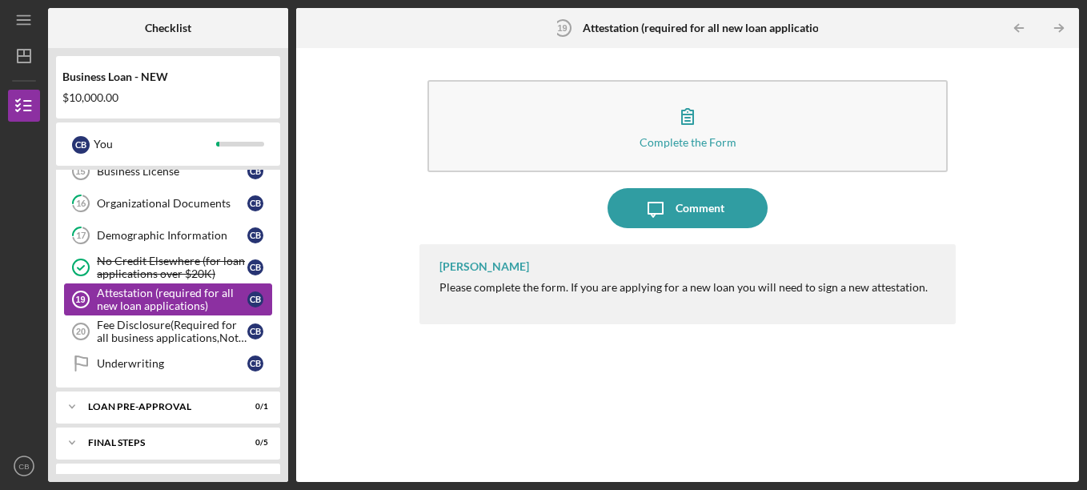
scroll to position [645, 0]
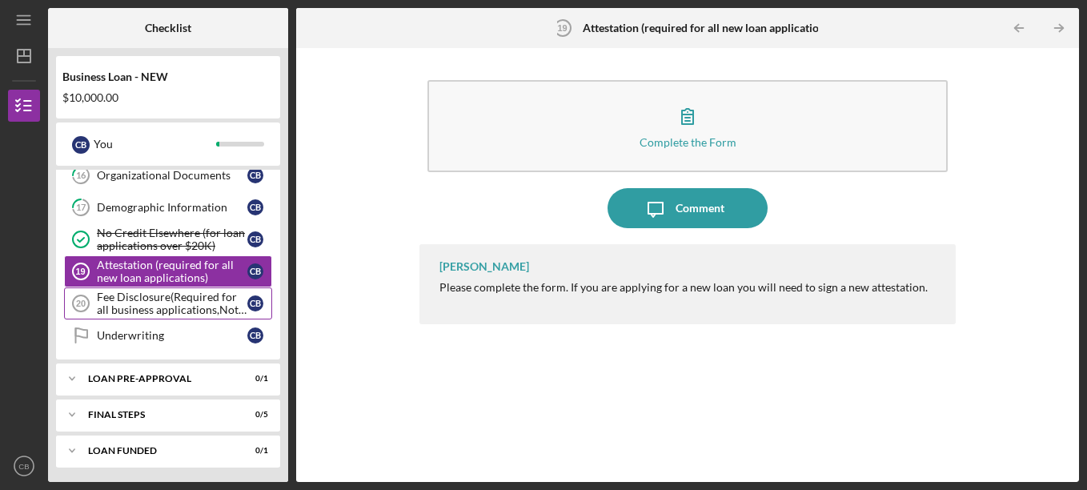
click at [131, 310] on div "Fee Disclosure(Required for all business applications,Not needed for Contractor…" at bounding box center [172, 303] width 150 height 26
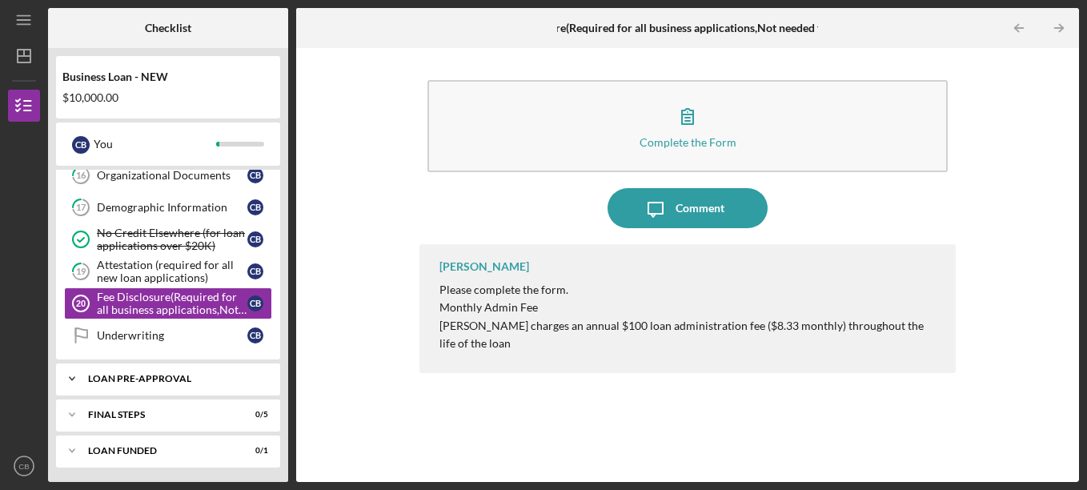
click at [134, 386] on div "Icon/Expander LOAN PRE-APPROVAL 0 / 1" at bounding box center [168, 378] width 224 height 32
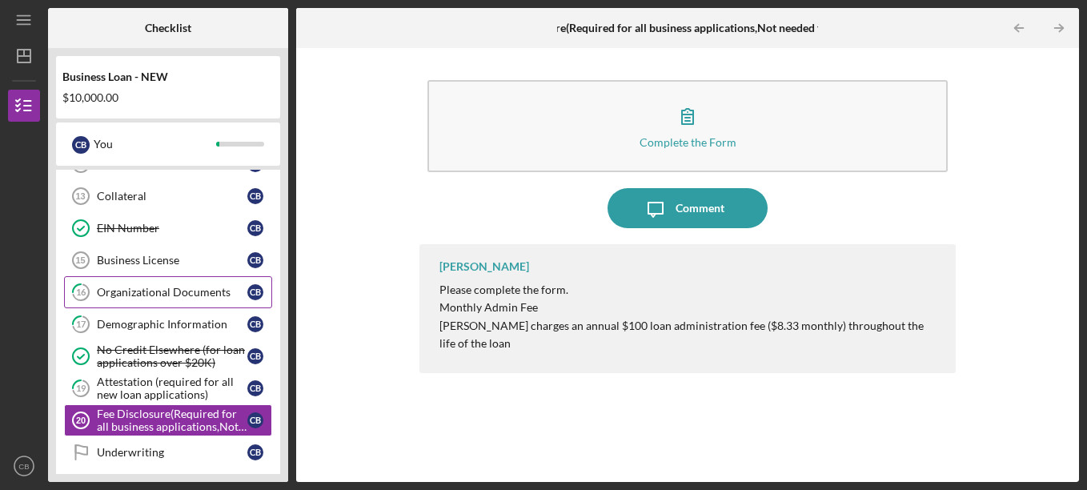
scroll to position [687, 0]
